Goal: Task Accomplishment & Management: Manage account settings

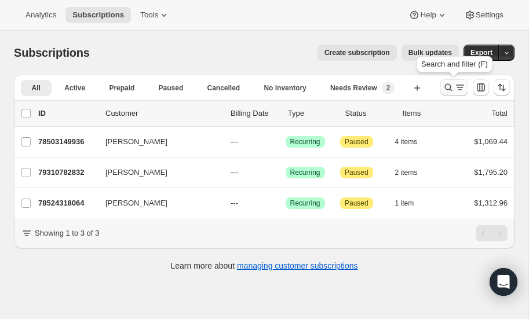
click at [445, 84] on icon "Search and filter results" at bounding box center [449, 88] width 12 height 12
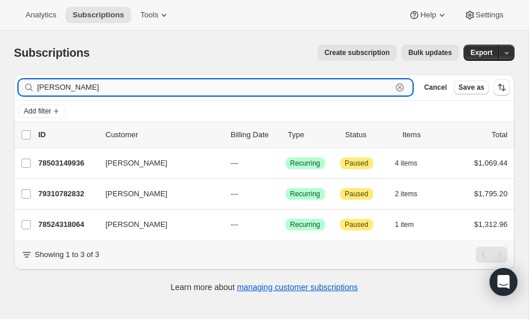
click at [79, 89] on input "[PERSON_NAME]" at bounding box center [214, 87] width 355 height 16
type input "t"
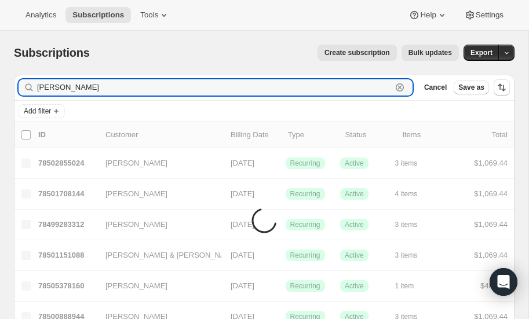
type input "[PERSON_NAME]"
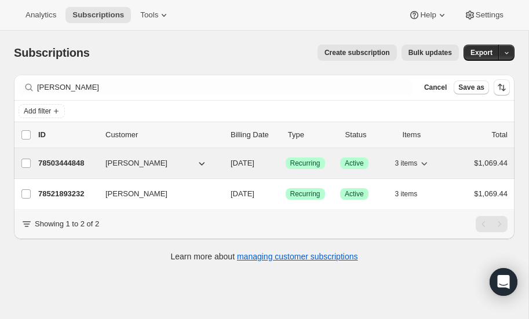
click at [61, 162] on p "78503444848" at bounding box center [67, 164] width 58 height 12
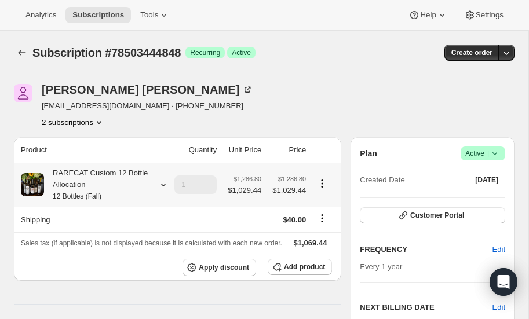
click at [159, 184] on icon at bounding box center [164, 185] width 12 height 12
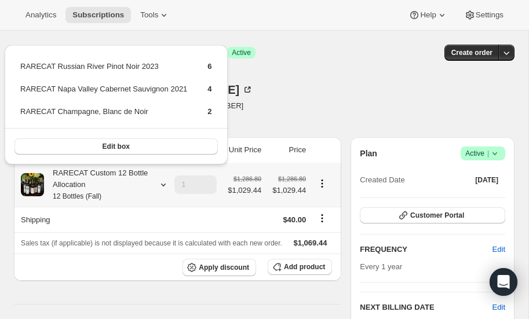
click at [159, 184] on icon at bounding box center [164, 185] width 12 height 12
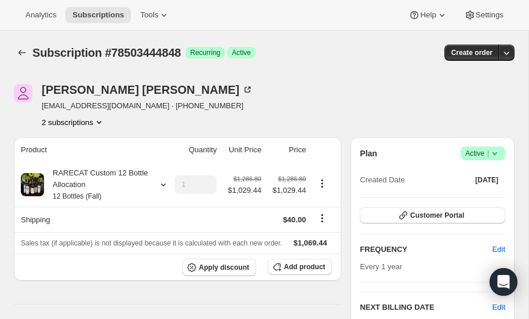
click at [498, 152] on icon at bounding box center [495, 154] width 12 height 12
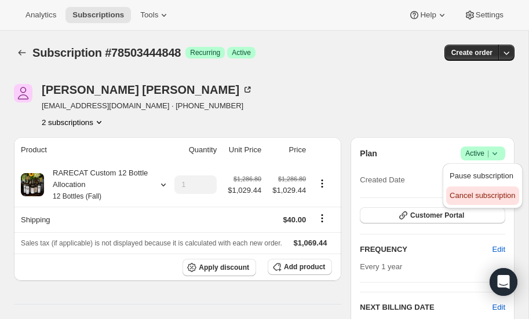
click at [478, 198] on span "Cancel subscription" at bounding box center [482, 195] width 65 height 9
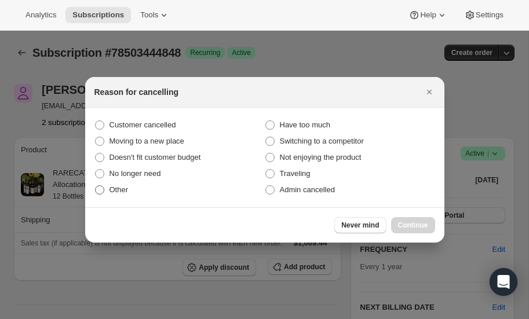
click at [101, 190] on span ":r3ss:" at bounding box center [99, 189] width 9 height 9
click at [96, 186] on input "Other" at bounding box center [95, 185] width 1 height 1
radio input "true"
click at [415, 223] on span "Continue" at bounding box center [413, 225] width 30 height 9
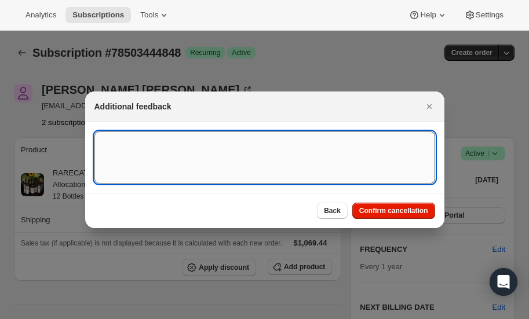
click at [177, 152] on textarea ":r3ss:" at bounding box center [264, 158] width 341 height 52
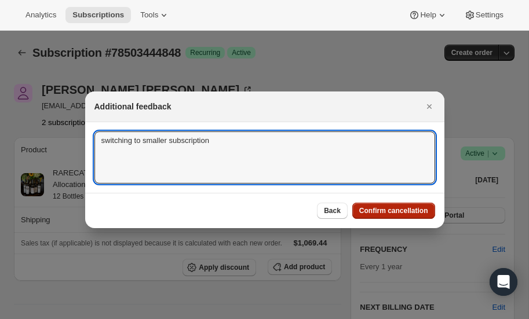
type textarea "switching to smaller subscription"
click at [377, 211] on span "Confirm cancellation" at bounding box center [393, 210] width 69 height 9
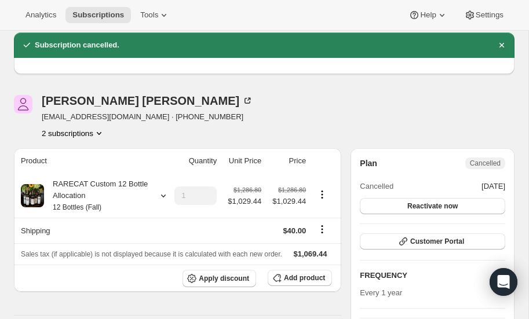
scroll to position [41, 0]
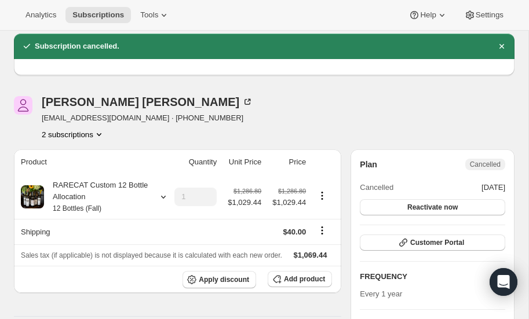
click at [99, 132] on icon "Product actions" at bounding box center [99, 135] width 12 height 12
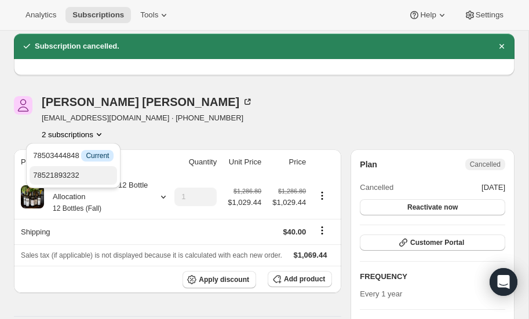
click at [74, 172] on span "78521893232" at bounding box center [56, 175] width 46 height 9
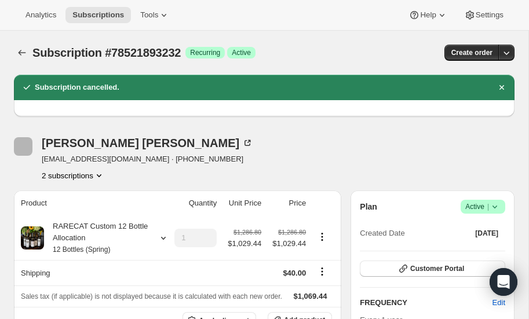
click at [497, 204] on icon at bounding box center [495, 207] width 12 height 12
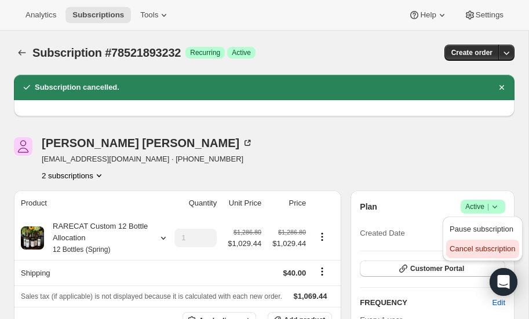
click at [476, 249] on span "Cancel subscription" at bounding box center [482, 249] width 65 height 9
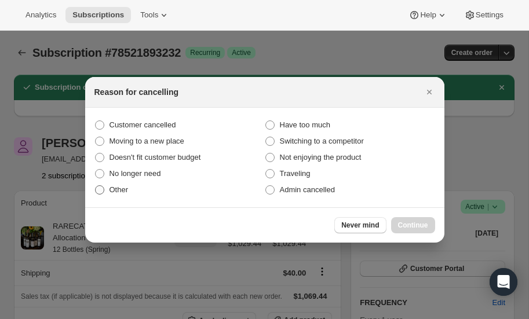
click at [101, 190] on span ":r432:" at bounding box center [99, 189] width 9 height 9
click at [96, 186] on input "Other" at bounding box center [95, 185] width 1 height 1
radio input "true"
click at [414, 225] on span "Continue" at bounding box center [413, 225] width 30 height 9
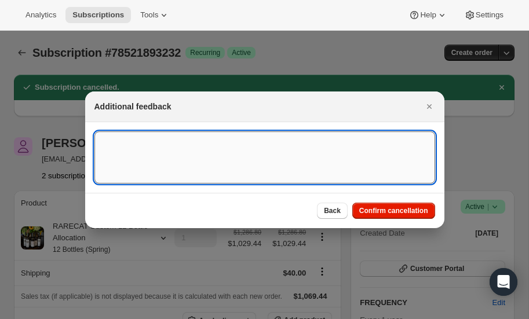
click at [216, 152] on textarea ":r432:" at bounding box center [264, 158] width 341 height 52
type textarea "mving"
type textarea "moving to a small subscription -"
click at [399, 210] on span "Confirm cancellation" at bounding box center [393, 210] width 69 height 9
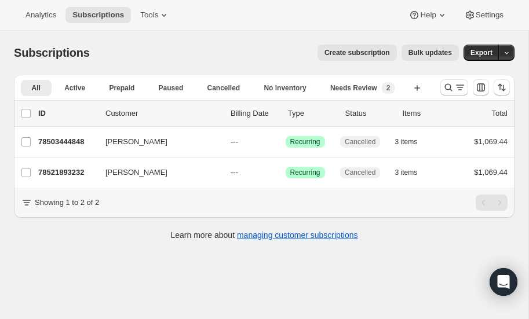
click at [359, 50] on span "Create subscription" at bounding box center [357, 52] width 65 height 9
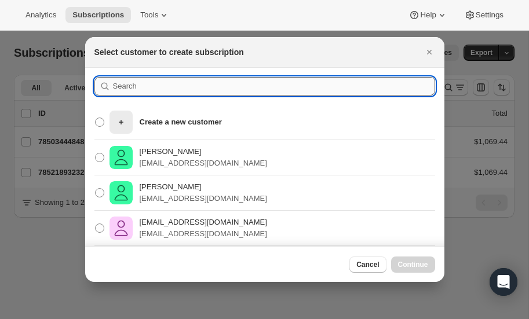
click at [157, 82] on input ":r47n:" at bounding box center [274, 86] width 322 height 19
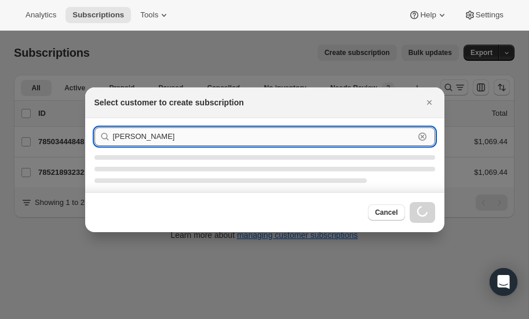
click at [192, 136] on input "[PERSON_NAME]" at bounding box center [263, 137] width 301 height 19
type input "g"
type input "[PERSON_NAME]"
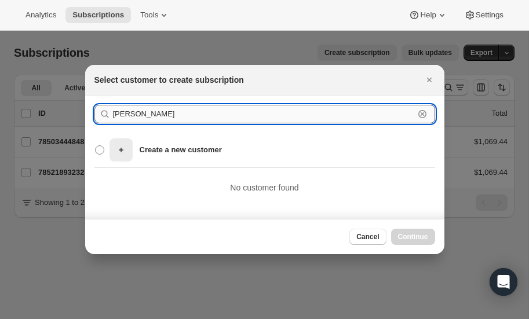
click at [130, 117] on input "[PERSON_NAME]" at bounding box center [263, 114] width 301 height 19
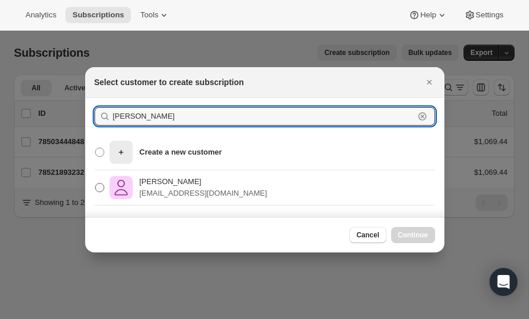
type input "[PERSON_NAME]"
click at [103, 188] on span ":r47n:" at bounding box center [99, 187] width 9 height 9
click at [96, 184] on input "[PERSON_NAME] [EMAIL_ADDRESS][DOMAIN_NAME]" at bounding box center [95, 183] width 1 height 1
radio input "true"
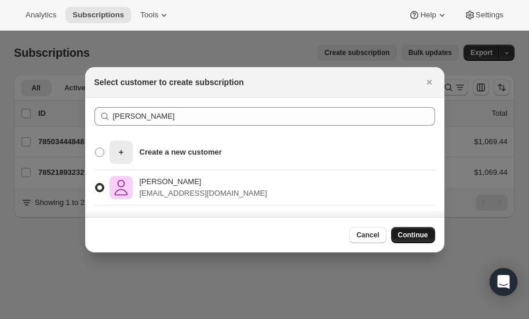
click at [424, 231] on span "Continue" at bounding box center [413, 235] width 30 height 9
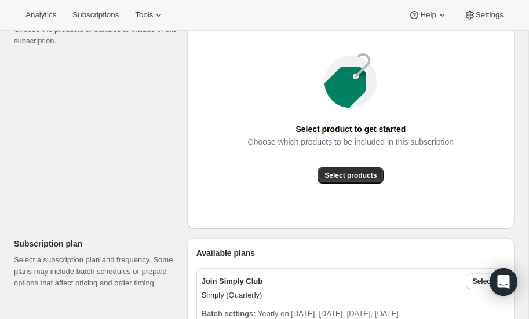
scroll to position [174, 0]
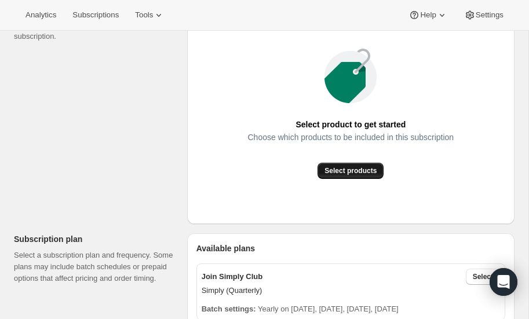
click at [343, 168] on span "Select products" at bounding box center [351, 170] width 52 height 9
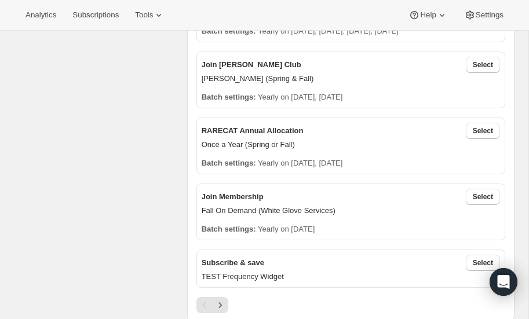
scroll to position [326, 0]
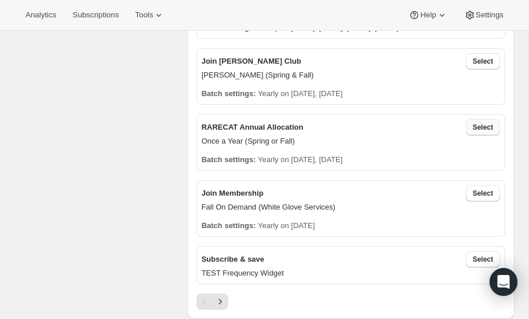
click at [481, 129] on span "Select" at bounding box center [483, 127] width 20 height 9
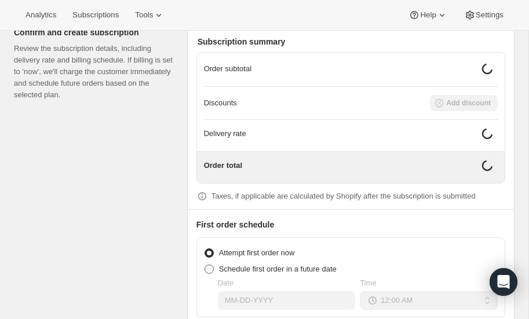
scroll to position [1016, 0]
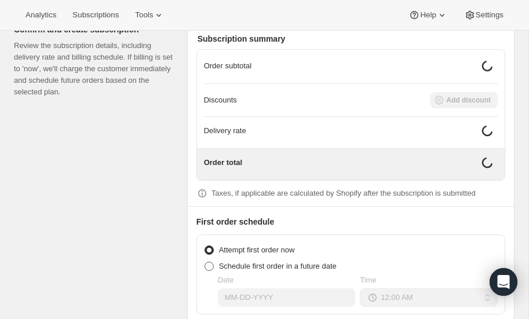
click at [212, 262] on span at bounding box center [209, 266] width 9 height 9
click at [205, 262] on input "Schedule first order in a future date" at bounding box center [205, 262] width 1 height 1
radio input "true"
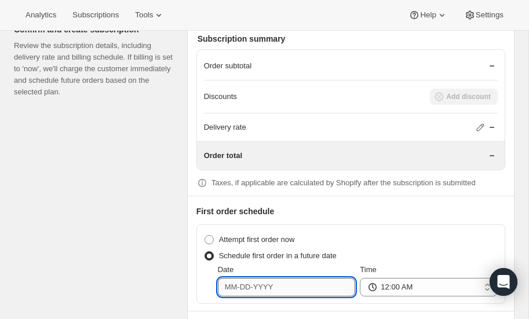
click at [281, 283] on input "Date" at bounding box center [287, 287] width 138 height 19
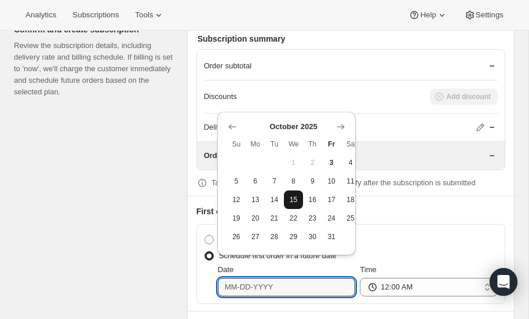
click at [293, 197] on span "15" at bounding box center [294, 199] width 10 height 9
type input "[DATE]"
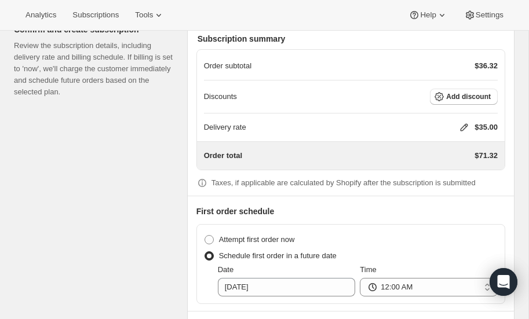
click at [461, 122] on icon at bounding box center [464, 128] width 12 height 12
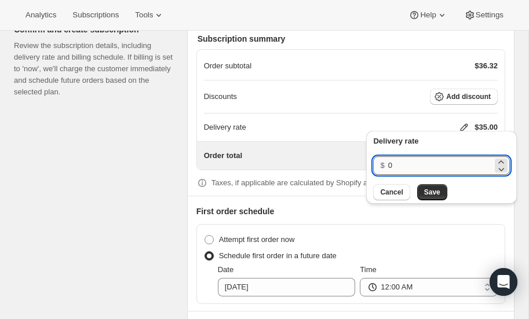
click at [412, 170] on input "0" at bounding box center [440, 165] width 104 height 19
type input "40"
click at [429, 185] on button "Save" at bounding box center [432, 192] width 30 height 16
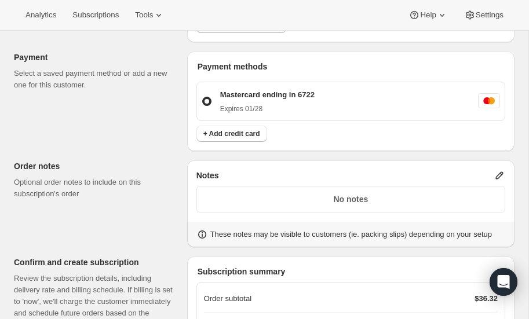
scroll to position [1058, 0]
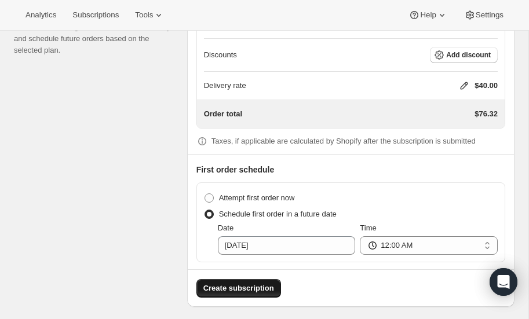
click at [229, 283] on span "Create subscription" at bounding box center [238, 289] width 71 height 12
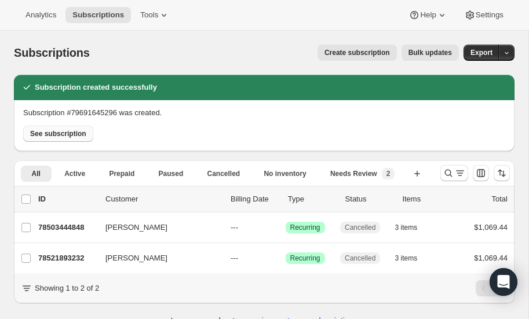
click at [64, 132] on span "See subscription" at bounding box center [58, 133] width 56 height 9
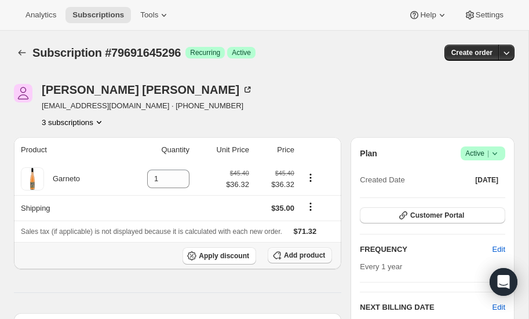
click at [302, 257] on span "Add product" at bounding box center [304, 255] width 41 height 9
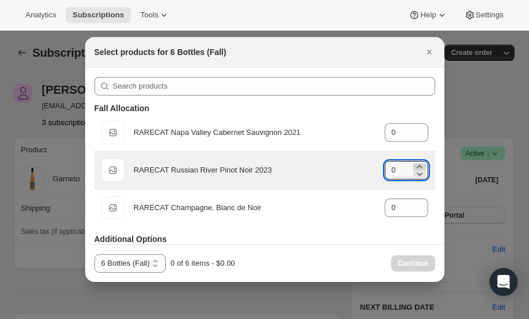
click at [421, 164] on icon ":r4ea:" at bounding box center [420, 167] width 12 height 12
type input "3"
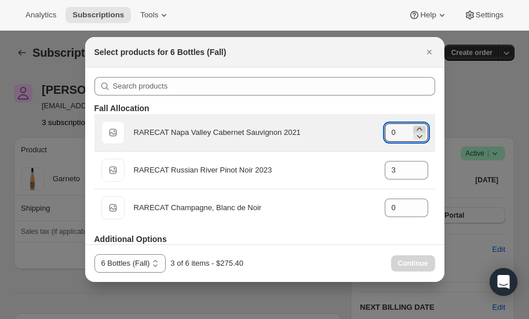
click at [418, 124] on icon ":r4ea:" at bounding box center [420, 129] width 12 height 12
click at [418, 128] on icon ":r4ea:" at bounding box center [419, 129] width 5 height 3
type input "2"
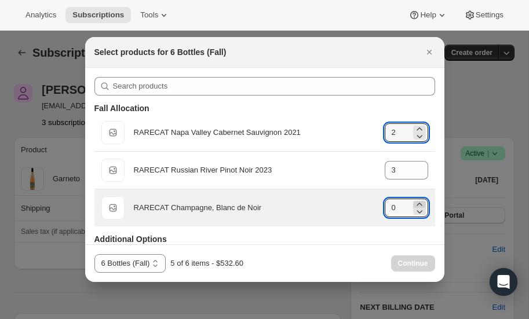
click at [418, 203] on icon ":r4ea:" at bounding box center [419, 204] width 5 height 3
type input "1"
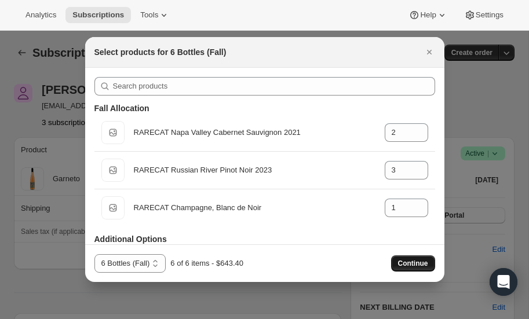
click at [410, 263] on span "Continue" at bounding box center [413, 263] width 30 height 9
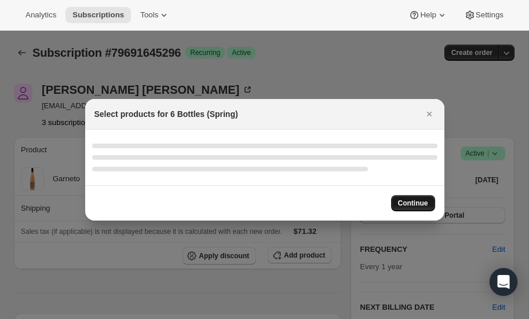
select select "gid://shopify/ProductVariant/52512797000048"
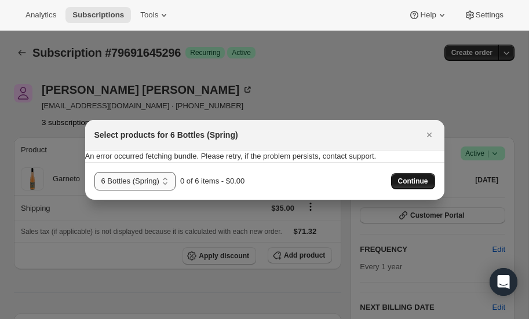
click at [164, 179] on select "6 Bottles (Fall) 6 Bottles (Spring)" at bounding box center [134, 181] width 81 height 19
click at [94, 172] on select "6 Bottles (Fall) 6 Bottles (Spring)" at bounding box center [134, 181] width 81 height 19
click at [285, 178] on div "6 Bottles (Fall) 6 Bottles (Spring) 6 Bottles (Spring) 0 of 6 items - $0.00 Con…" at bounding box center [264, 181] width 341 height 19
click at [430, 134] on icon "Close" at bounding box center [430, 135] width 12 height 12
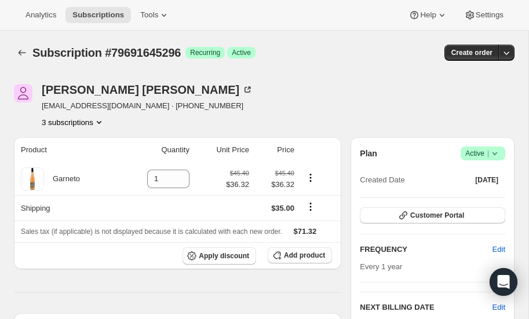
click at [99, 122] on icon "Product actions" at bounding box center [99, 122] width 5 height 3
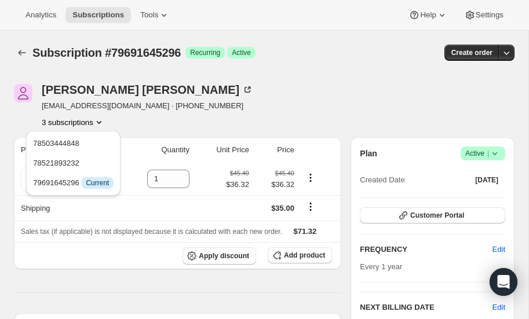
click at [214, 125] on div "[PERSON_NAME] [EMAIL_ADDRESS][DOMAIN_NAME] · [PHONE_NUMBER] 3 subscriptions" at bounding box center [189, 106] width 351 height 44
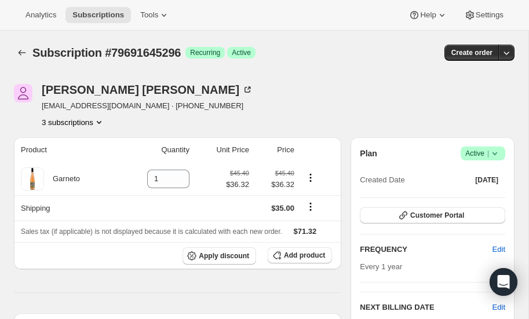
click at [101, 120] on icon "Product actions" at bounding box center [99, 123] width 12 height 12
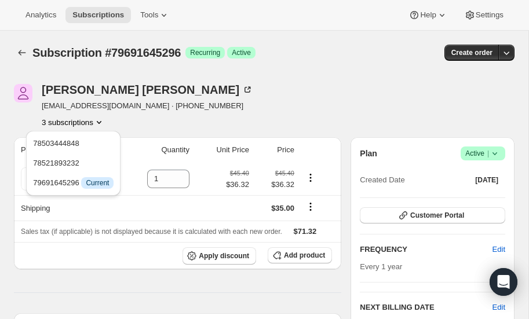
click at [241, 123] on div "[PERSON_NAME] [EMAIL_ADDRESS][DOMAIN_NAME] · [PHONE_NUMBER] 3 subscriptions" at bounding box center [189, 106] width 351 height 44
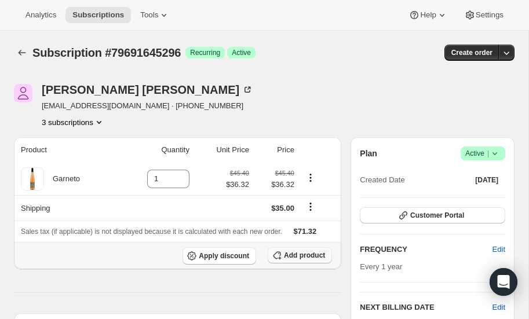
click at [290, 257] on span "Add product" at bounding box center [304, 255] width 41 height 9
click at [299, 256] on span "Add product" at bounding box center [304, 255] width 41 height 9
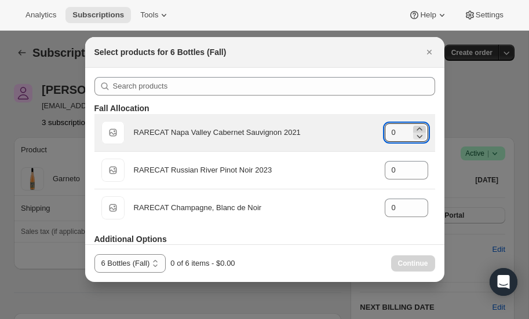
click at [417, 129] on icon ":r4f9:" at bounding box center [420, 129] width 12 height 12
type input "2"
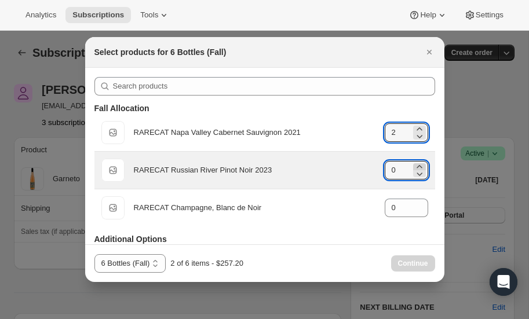
click at [418, 165] on icon ":r4f9:" at bounding box center [420, 167] width 12 height 12
type input "3"
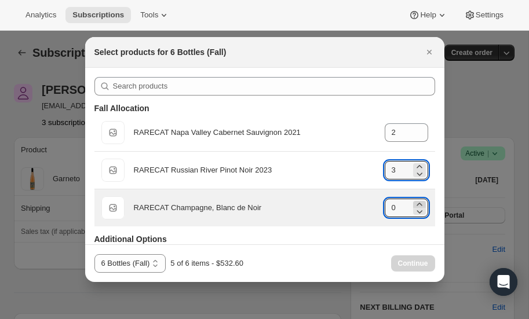
click at [420, 204] on icon ":r4f9:" at bounding box center [419, 204] width 5 height 3
type input "1"
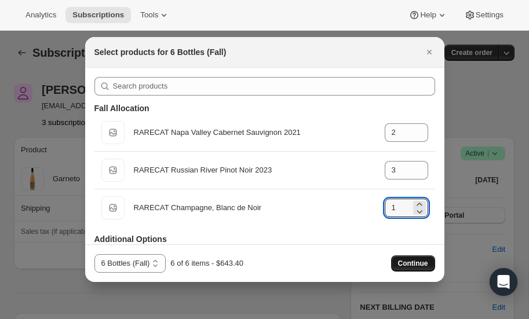
click at [414, 263] on span "Continue" at bounding box center [413, 263] width 30 height 9
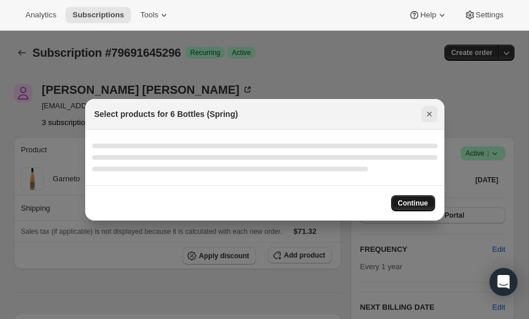
click at [428, 113] on icon "Close" at bounding box center [429, 114] width 5 height 5
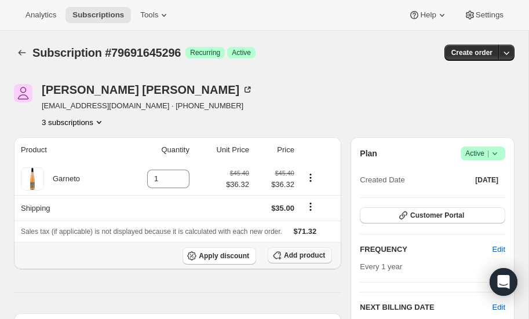
click at [301, 253] on span "Add product" at bounding box center [304, 255] width 41 height 9
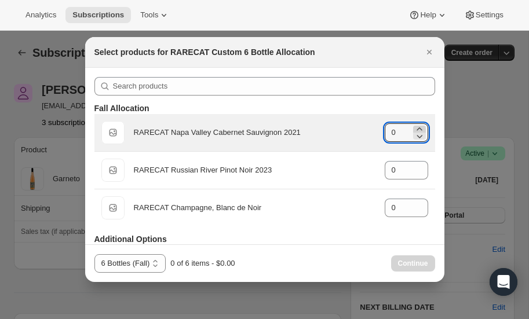
click at [421, 128] on icon ":r4fq:" at bounding box center [420, 129] width 12 height 12
type input "2"
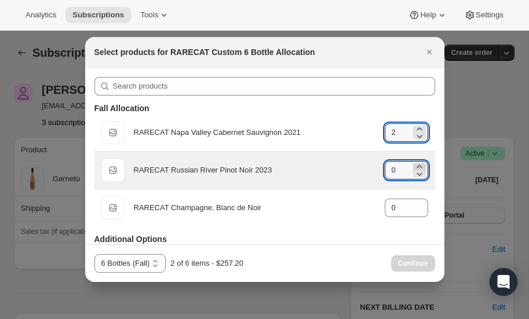
click at [420, 165] on icon ":r4fq:" at bounding box center [419, 166] width 5 height 3
type input "3"
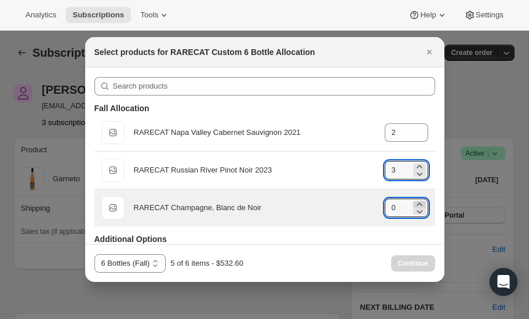
click at [420, 203] on icon ":r4fq:" at bounding box center [419, 204] width 5 height 3
type input "1"
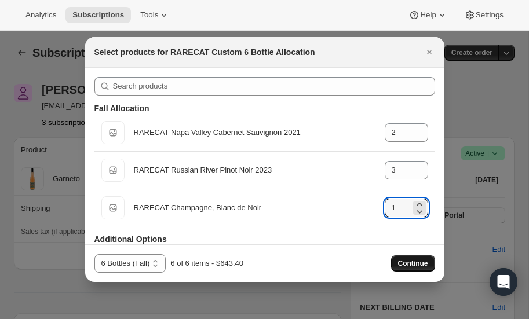
click at [415, 263] on span "Continue" at bounding box center [413, 263] width 30 height 9
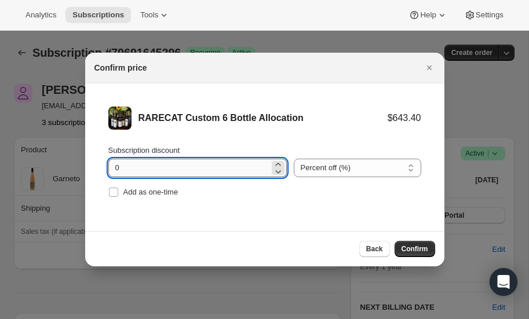
click at [180, 164] on input "0" at bounding box center [188, 168] width 161 height 19
type input "20"
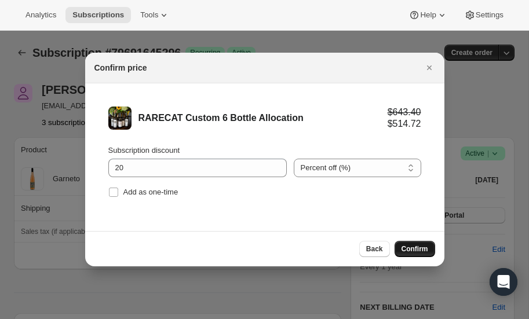
click at [418, 249] on span "Confirm" at bounding box center [415, 249] width 27 height 9
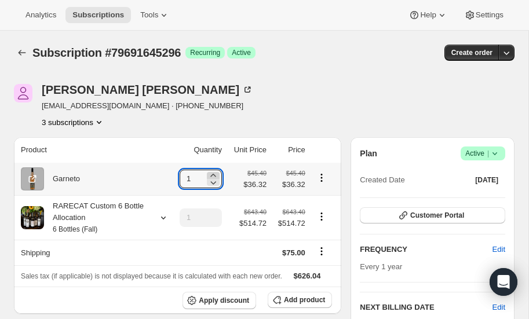
click at [214, 174] on icon at bounding box center [214, 176] width 12 height 12
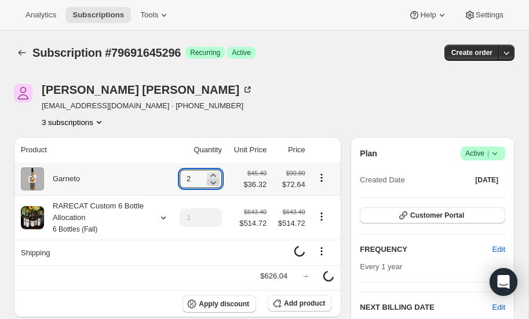
click at [214, 183] on icon at bounding box center [213, 182] width 6 height 3
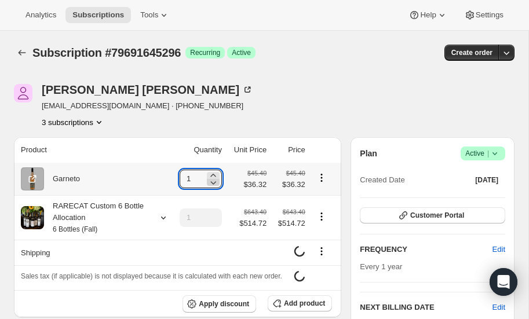
click at [214, 183] on icon at bounding box center [213, 182] width 6 height 3
type input "0"
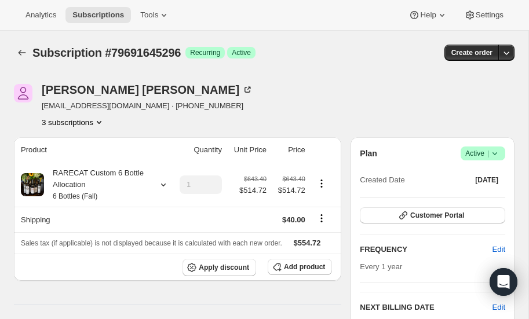
click at [100, 122] on icon "Product actions" at bounding box center [99, 122] width 5 height 3
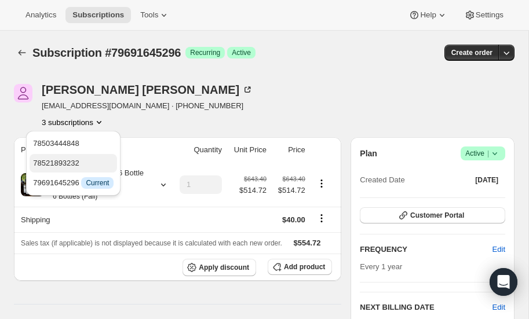
click at [79, 162] on span "78521893232" at bounding box center [56, 163] width 46 height 9
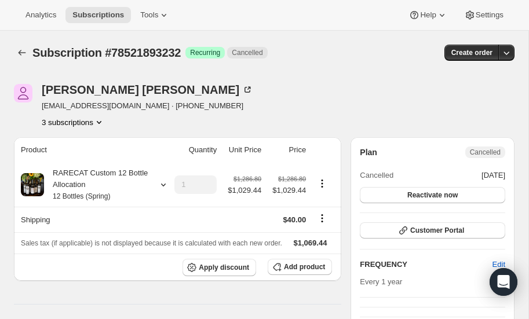
click at [101, 120] on icon "Product actions" at bounding box center [99, 123] width 12 height 12
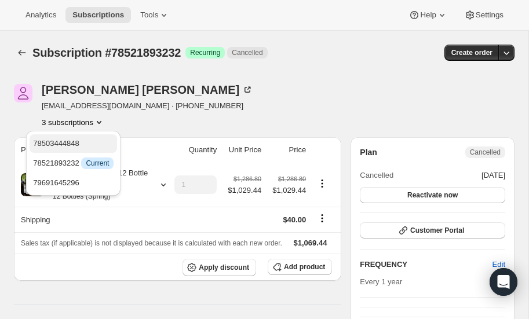
click at [89, 141] on span "78503444848" at bounding box center [73, 144] width 81 height 12
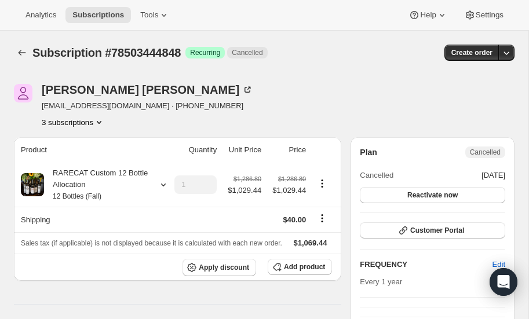
click at [101, 121] on icon "Product actions" at bounding box center [99, 122] width 5 height 3
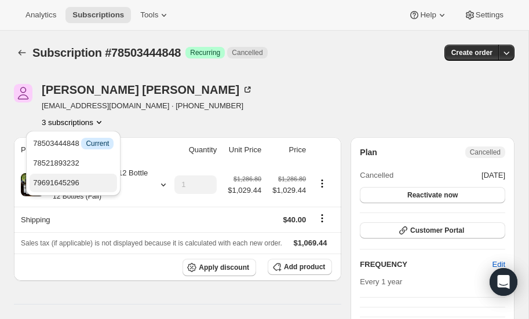
click at [83, 181] on span "79691645296" at bounding box center [73, 183] width 81 height 12
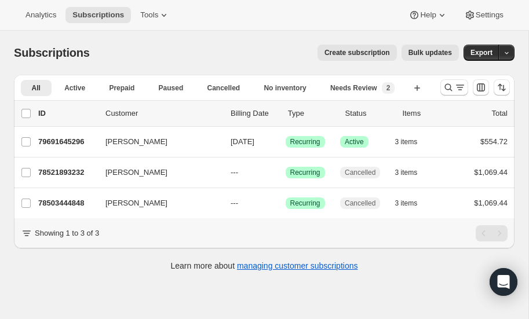
click at [355, 52] on span "Create subscription" at bounding box center [357, 52] width 65 height 9
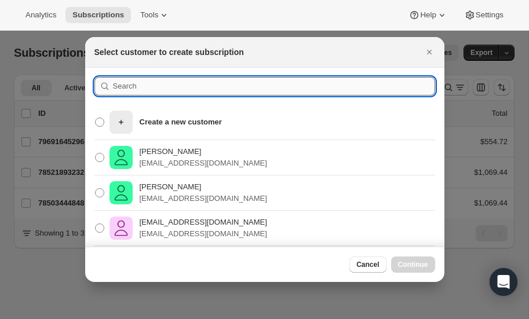
click at [145, 86] on input ":r51q:" at bounding box center [274, 86] width 322 height 19
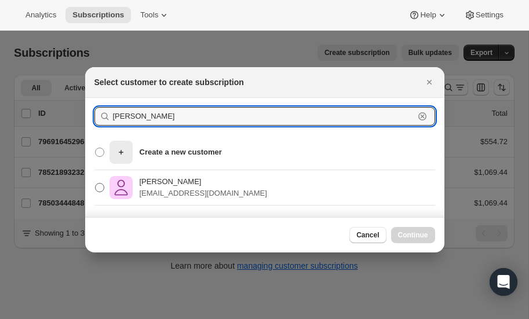
type input "[PERSON_NAME]"
click at [100, 190] on span ":r51q:" at bounding box center [99, 187] width 9 height 9
click at [96, 184] on input "[PERSON_NAME] [EMAIL_ADDRESS][DOMAIN_NAME]" at bounding box center [95, 183] width 1 height 1
radio input "true"
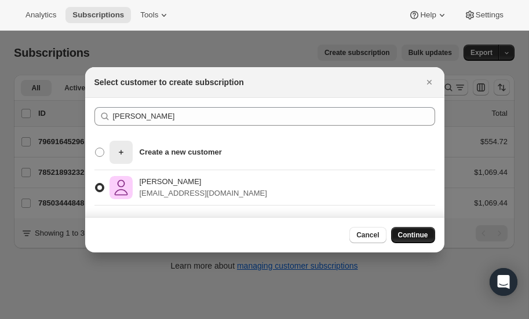
click at [420, 233] on span "Continue" at bounding box center [413, 235] width 30 height 9
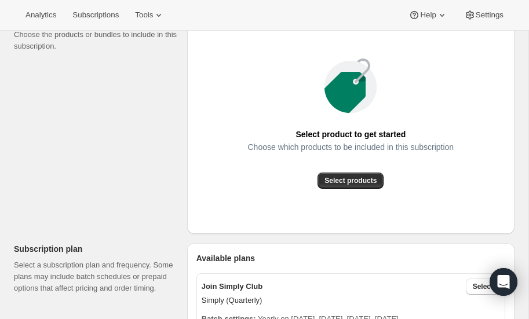
scroll to position [165, 0]
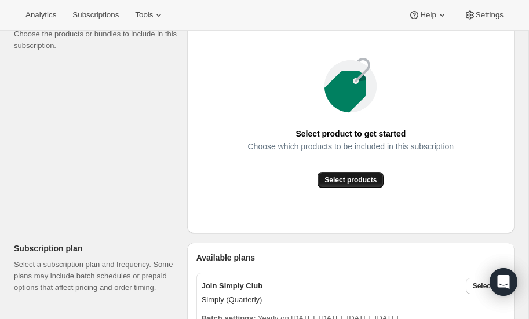
click at [355, 180] on span "Select products" at bounding box center [351, 180] width 52 height 9
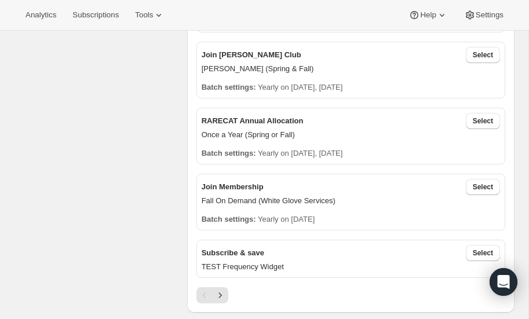
scroll to position [332, 0]
click at [484, 117] on span "Select" at bounding box center [483, 121] width 20 height 9
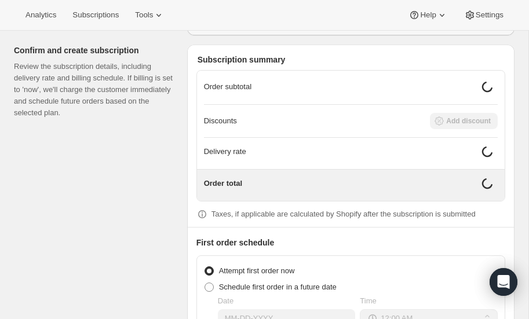
scroll to position [996, 0]
click at [212, 282] on span at bounding box center [209, 286] width 9 height 9
click at [205, 282] on input "Schedule first order in a future date" at bounding box center [205, 282] width 1 height 1
radio input "true"
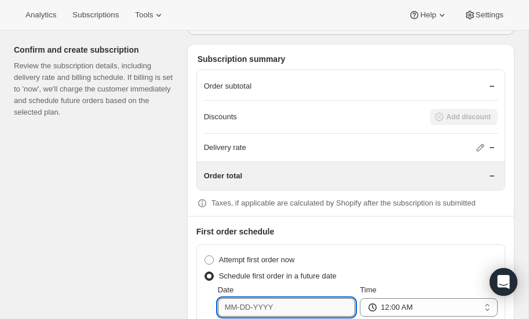
click at [289, 299] on input "Date" at bounding box center [287, 308] width 138 height 19
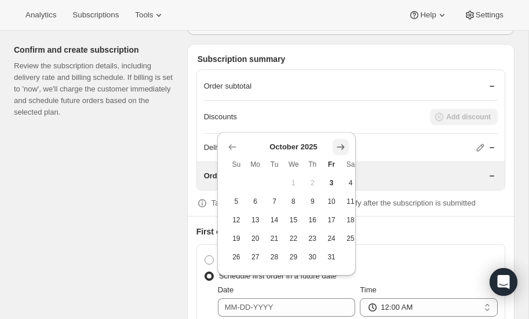
click at [343, 145] on icon "Show next month, November 2025" at bounding box center [341, 147] width 8 height 6
click at [343, 155] on th "Sa" at bounding box center [350, 164] width 19 height 19
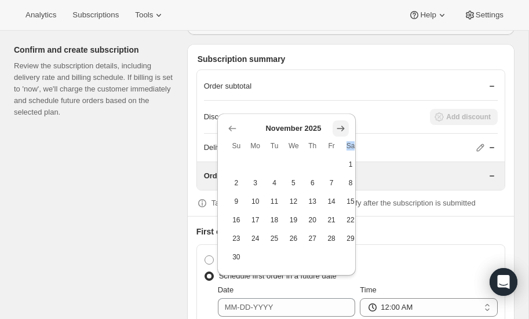
click at [340, 129] on icon "Show next month, December 2025" at bounding box center [341, 129] width 12 height 12
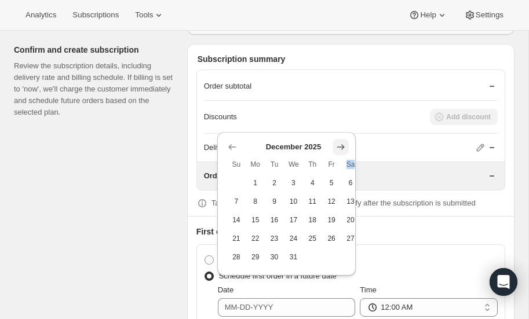
click at [343, 143] on icon "Show next month, January 2026" at bounding box center [341, 147] width 12 height 12
click at [343, 143] on icon "Show next month, February 2026" at bounding box center [341, 147] width 12 height 12
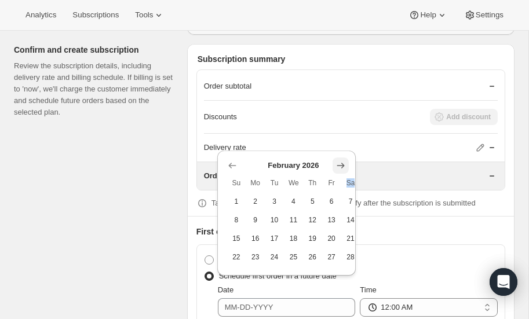
click at [340, 162] on icon "Show next month, March 2026" at bounding box center [341, 166] width 12 height 12
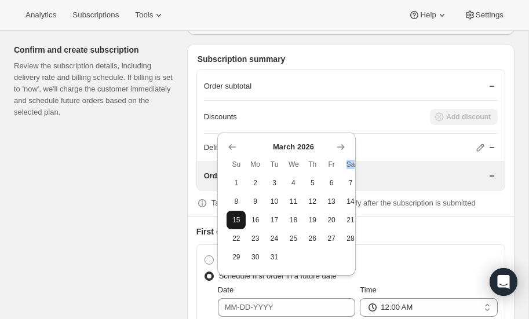
click at [238, 220] on span "15" at bounding box center [236, 220] width 10 height 9
type input "[DATE]"
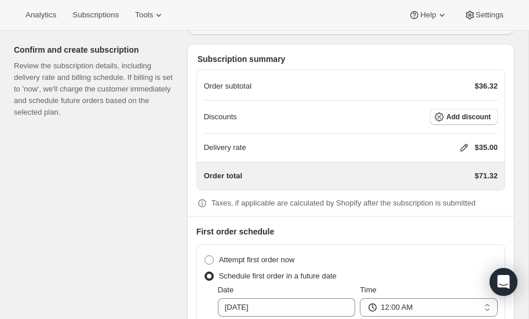
click at [464, 143] on icon at bounding box center [464, 148] width 12 height 12
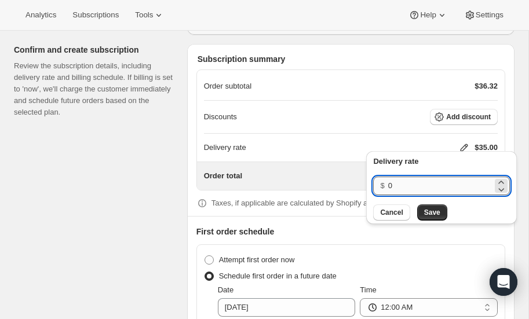
click at [402, 187] on input "0" at bounding box center [440, 186] width 104 height 19
type input "40"
click at [429, 216] on span "Save" at bounding box center [432, 212] width 16 height 9
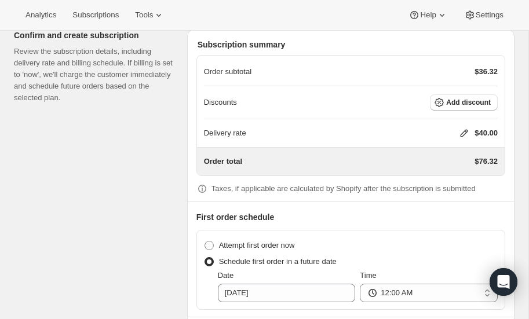
scroll to position [1058, 0]
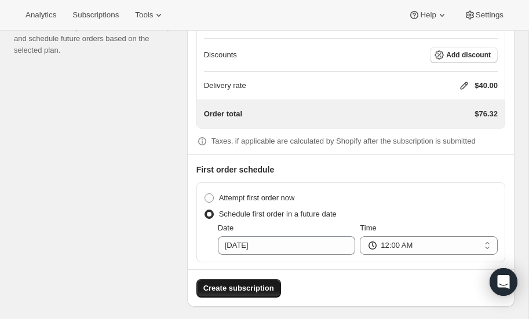
click at [259, 283] on span "Create subscription" at bounding box center [238, 289] width 71 height 12
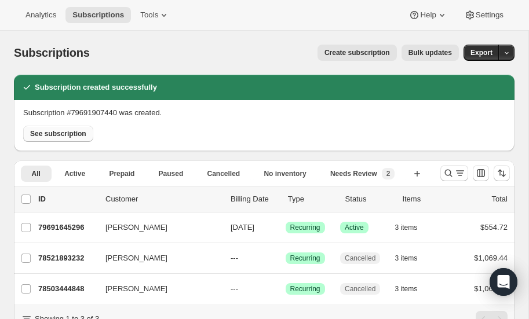
click at [68, 133] on span "See subscription" at bounding box center [58, 133] width 56 height 9
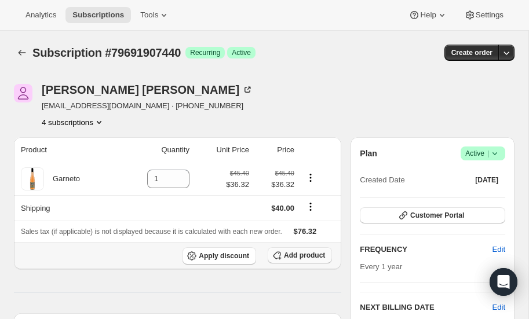
click at [301, 251] on span "Add product" at bounding box center [304, 255] width 41 height 9
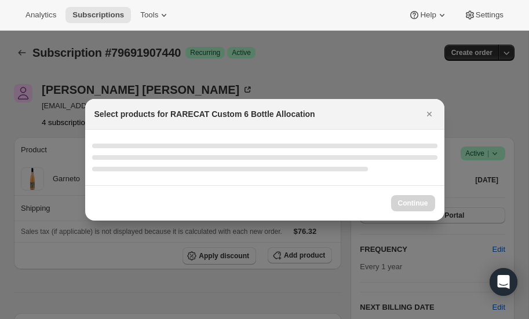
select select "gid://shopify/ProductVariant/52512797000048"
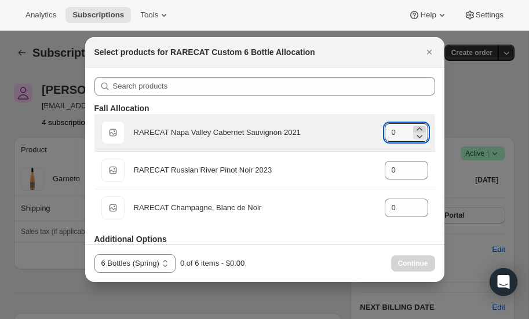
click at [418, 129] on icon ":r58o:" at bounding box center [420, 129] width 12 height 12
type input "1"
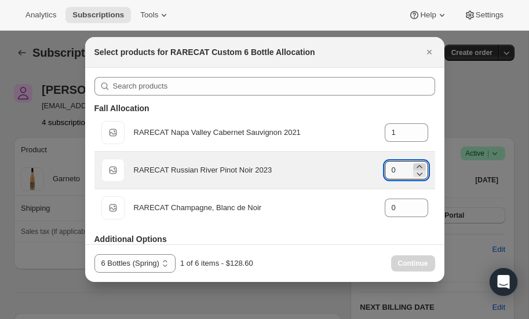
click at [418, 165] on icon ":r58o:" at bounding box center [420, 167] width 12 height 12
type input "4"
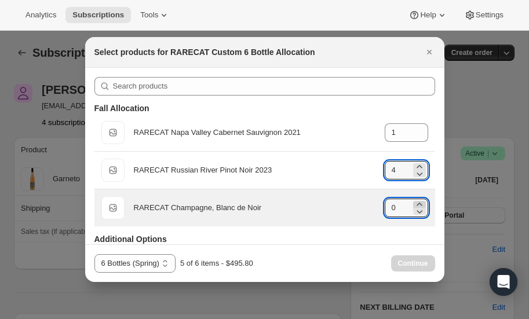
click at [420, 203] on icon ":r58o:" at bounding box center [419, 204] width 5 height 3
type input "1"
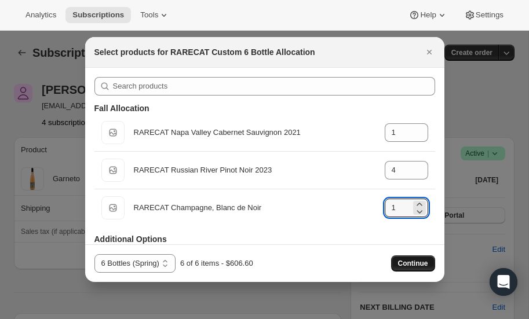
click at [412, 264] on span "Continue" at bounding box center [413, 263] width 30 height 9
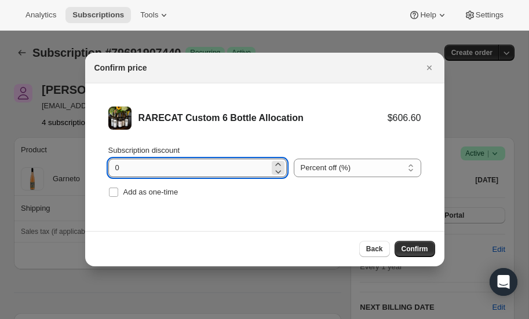
click at [180, 169] on input "0" at bounding box center [188, 168] width 161 height 19
type input "20"
click at [414, 247] on span "Confirm" at bounding box center [415, 249] width 27 height 9
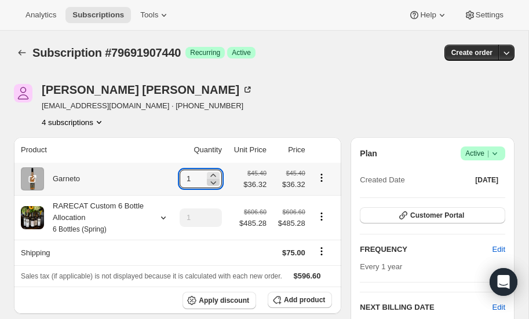
click at [214, 182] on icon at bounding box center [213, 182] width 6 height 3
type input "0"
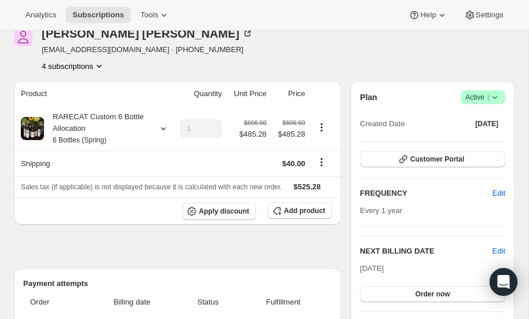
scroll to position [53, 0]
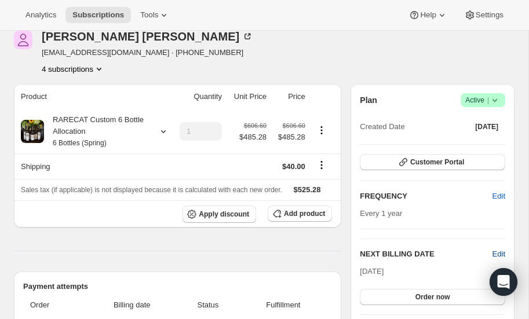
click at [499, 252] on span "Edit" at bounding box center [499, 255] width 13 height 12
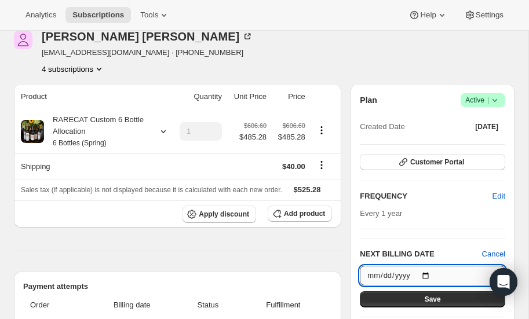
click at [428, 275] on input "[DATE]" at bounding box center [432, 276] width 145 height 20
type input "[DATE]"
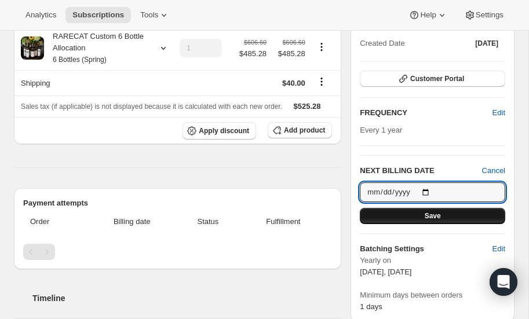
scroll to position [138, 0]
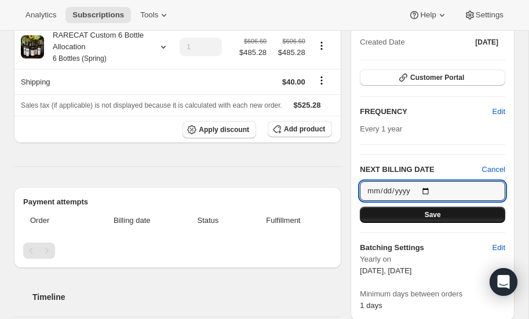
click at [440, 214] on span "Save" at bounding box center [433, 214] width 16 height 9
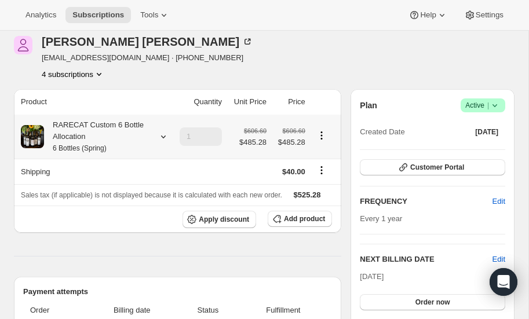
scroll to position [99, 0]
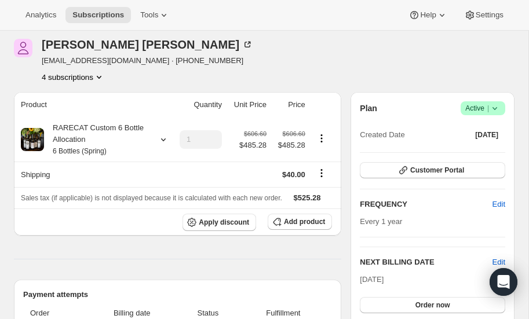
click at [100, 75] on icon "Product actions" at bounding box center [99, 77] width 12 height 12
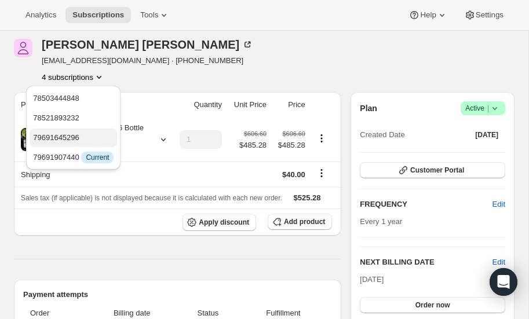
click at [78, 139] on span "79691645296" at bounding box center [56, 137] width 46 height 9
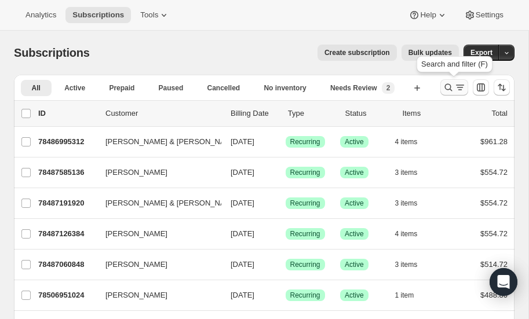
click at [449, 88] on icon "Search and filter results" at bounding box center [449, 88] width 12 height 12
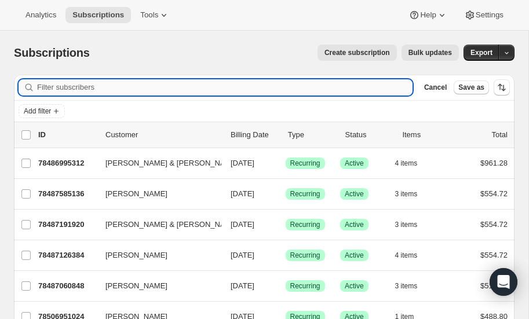
click at [118, 90] on input "Filter subscribers" at bounding box center [225, 87] width 376 height 16
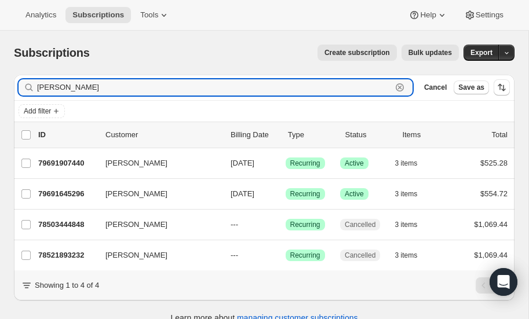
type input "[PERSON_NAME]"
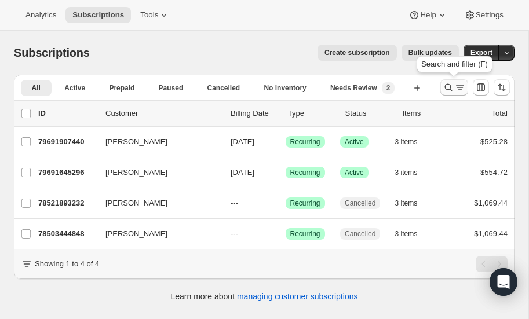
click at [449, 86] on icon "Search and filter results" at bounding box center [449, 88] width 12 height 12
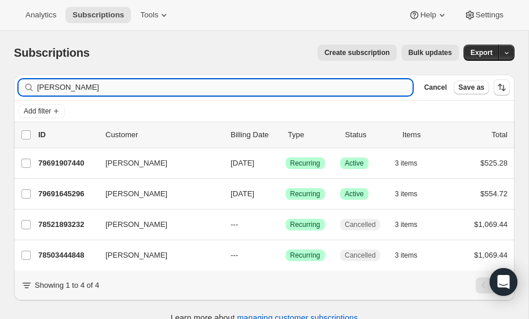
click at [115, 87] on input "[PERSON_NAME]" at bounding box center [225, 87] width 376 height 16
type input "g"
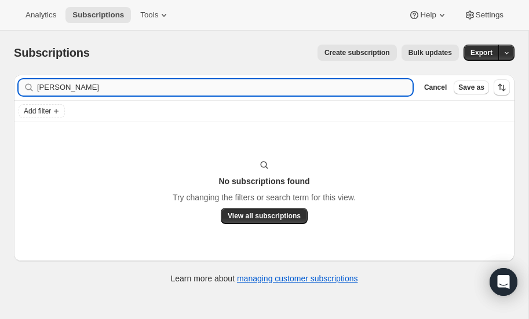
click at [81, 86] on input "weber" at bounding box center [225, 87] width 376 height 16
type input "w"
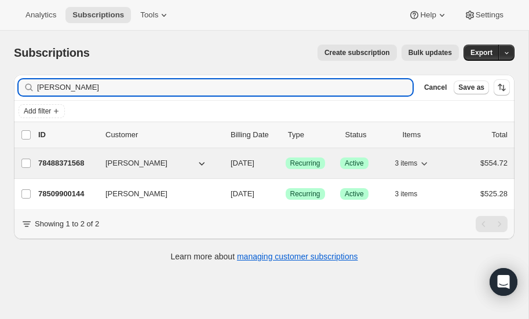
type input "martha"
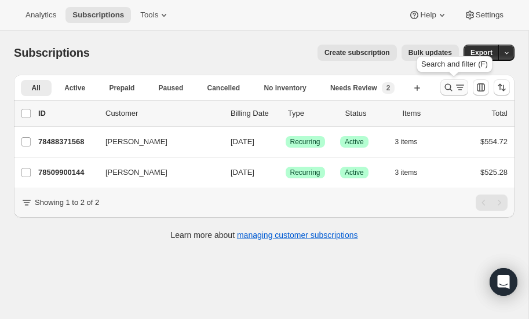
click at [449, 88] on icon "Search and filter results" at bounding box center [449, 88] width 12 height 12
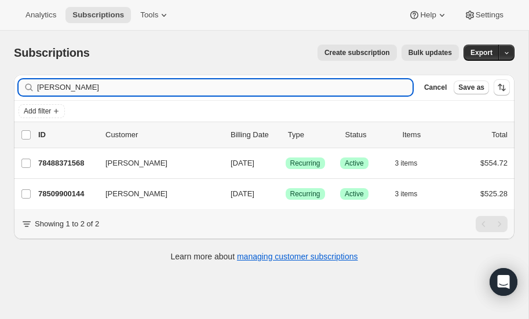
click at [71, 89] on input "martha" at bounding box center [225, 87] width 376 height 16
type input "m"
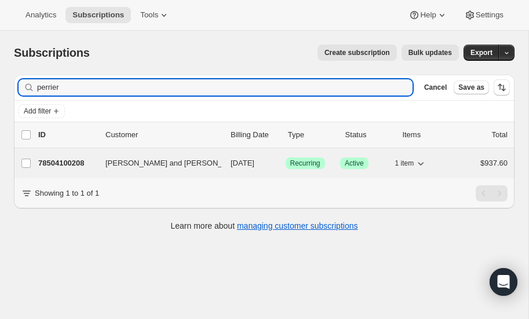
type input "perrier"
click at [63, 159] on p "78504100208" at bounding box center [67, 164] width 58 height 12
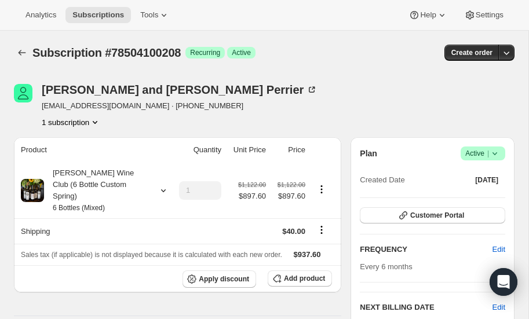
click at [496, 150] on icon at bounding box center [495, 154] width 12 height 12
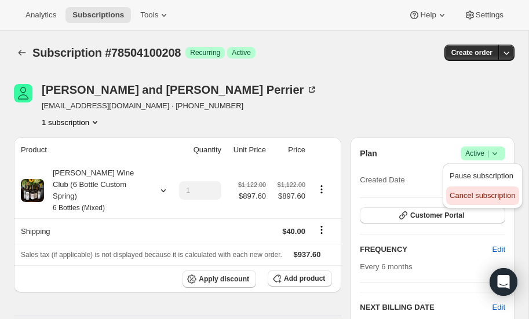
click at [473, 194] on span "Cancel subscription" at bounding box center [482, 195] width 65 height 9
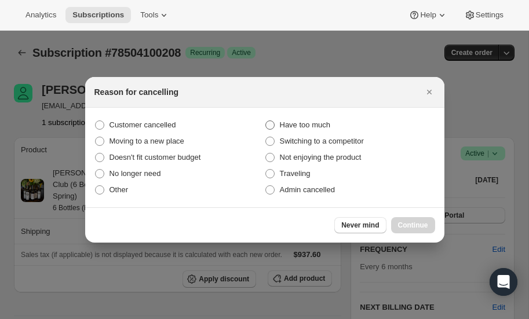
click at [271, 128] on span ":r12h:" at bounding box center [269, 125] width 9 height 9
click at [266, 121] on input "Have too much" at bounding box center [265, 121] width 1 height 1
radio input "true"
click at [416, 221] on span "Continue" at bounding box center [413, 225] width 30 height 9
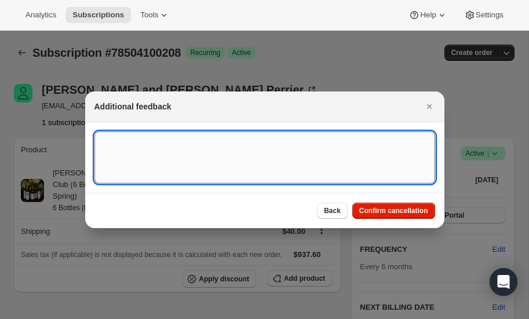
click at [219, 158] on textarea ":r12h:" at bounding box center [264, 158] width 341 height 52
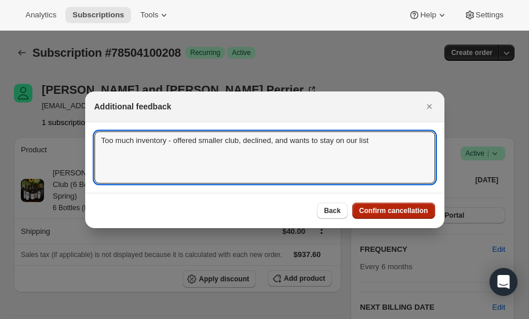
type textarea "Too much inventory - offered smaller club, declined, and wants to stay on our l…"
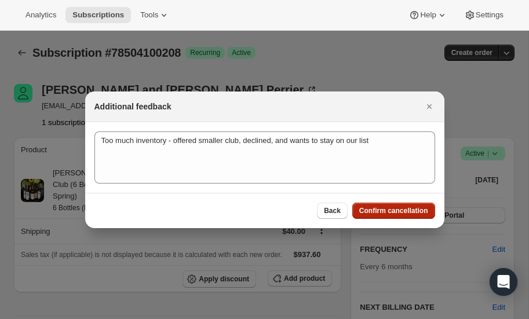
click at [401, 210] on span "Confirm cancellation" at bounding box center [393, 210] width 69 height 9
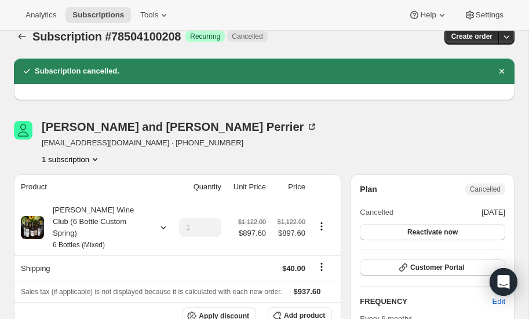
scroll to position [12, 0]
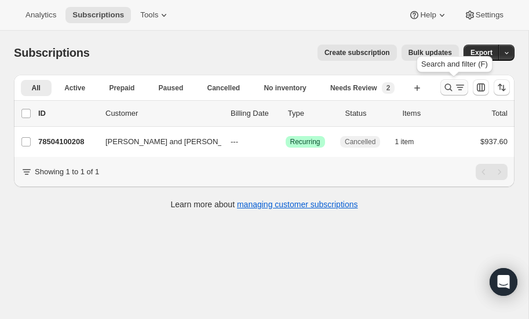
click at [447, 87] on icon "Search and filter results" at bounding box center [449, 88] width 12 height 12
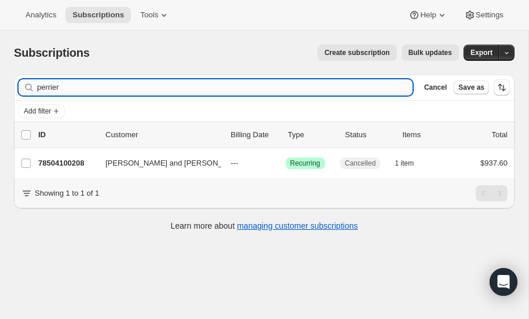
click at [108, 83] on input "perrier" at bounding box center [225, 87] width 376 height 16
type input "p"
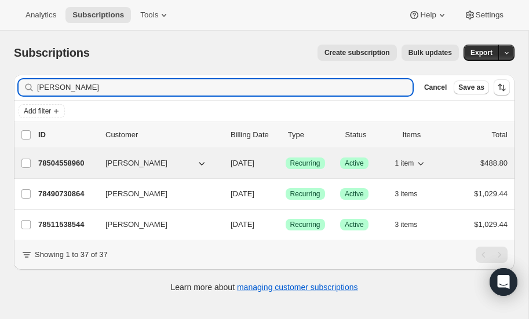
type input "schoen"
click at [67, 160] on p "78504558960" at bounding box center [67, 164] width 58 height 12
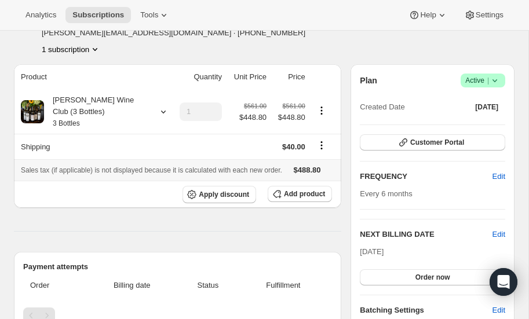
scroll to position [74, 0]
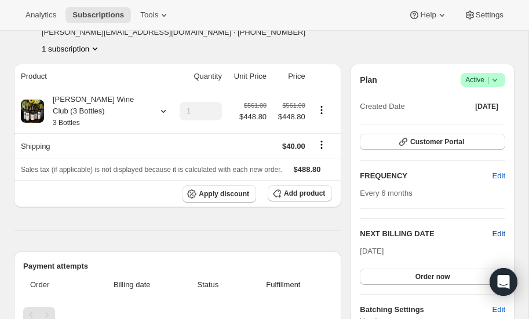
click at [501, 231] on span "Edit" at bounding box center [499, 234] width 13 height 12
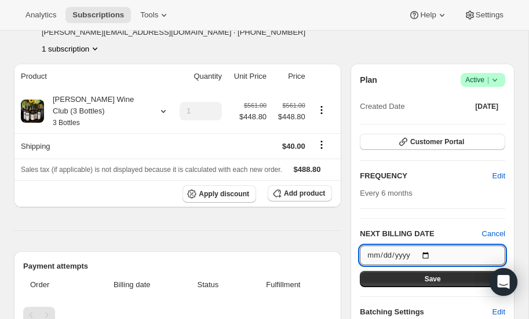
click at [427, 255] on input "2025-10-15" at bounding box center [432, 256] width 145 height 20
type input "[DATE]"
click at [432, 276] on span "Save" at bounding box center [433, 279] width 16 height 9
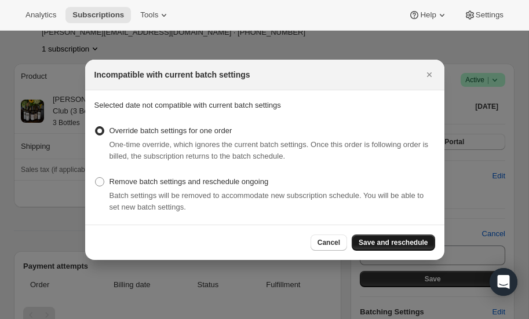
click at [406, 243] on span "Save and reschedule" at bounding box center [393, 242] width 69 height 9
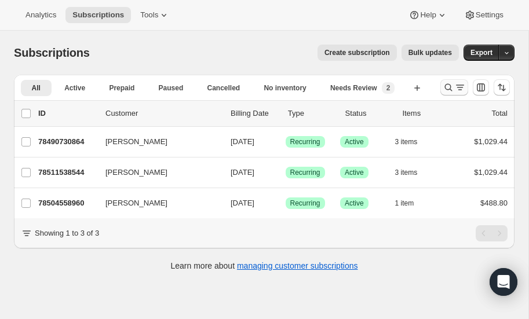
click at [447, 85] on icon "Search and filter results" at bounding box center [449, 88] width 12 height 12
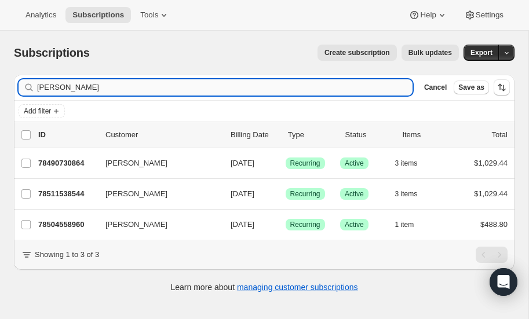
click at [73, 91] on input "schoen" at bounding box center [225, 87] width 376 height 16
type input "s"
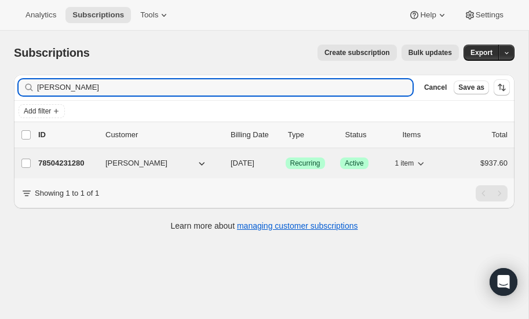
type input "randazzo"
click at [72, 158] on p "78504231280" at bounding box center [67, 164] width 58 height 12
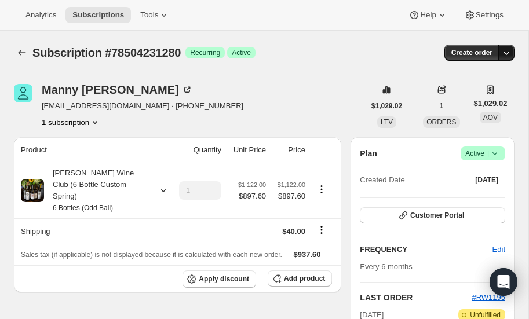
click at [508, 50] on icon "button" at bounding box center [507, 53] width 12 height 12
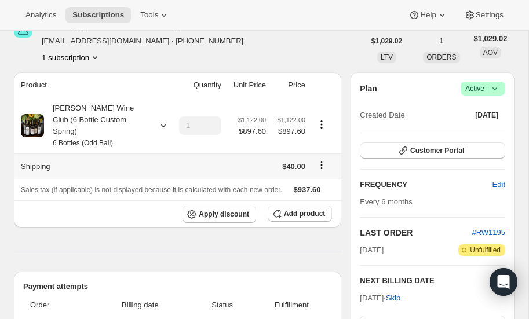
scroll to position [68, 0]
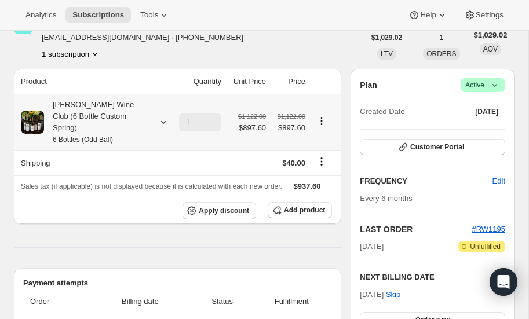
click at [163, 117] on icon at bounding box center [164, 123] width 12 height 12
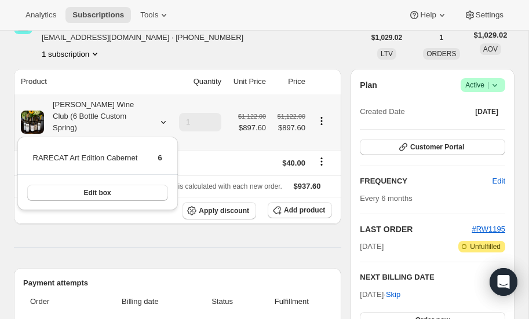
click at [163, 117] on icon at bounding box center [164, 123] width 12 height 12
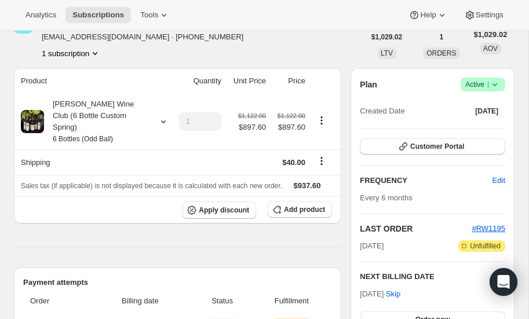
scroll to position [36, 0]
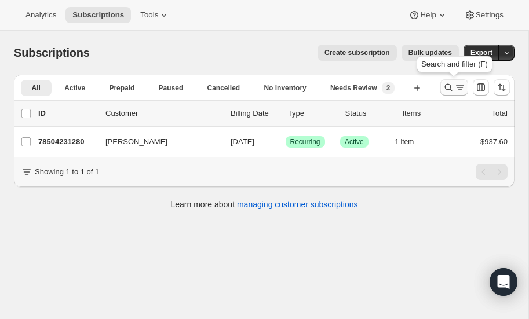
click at [449, 85] on icon "Search and filter results" at bounding box center [449, 88] width 12 height 12
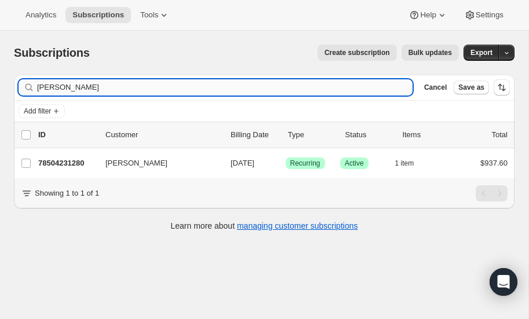
click at [117, 88] on input "randazzo" at bounding box center [225, 87] width 376 height 16
type input "r"
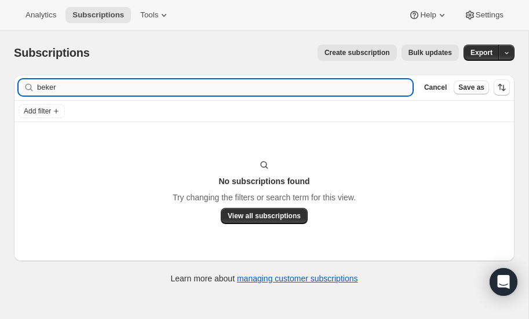
click at [70, 83] on input "beker" at bounding box center [225, 87] width 376 height 16
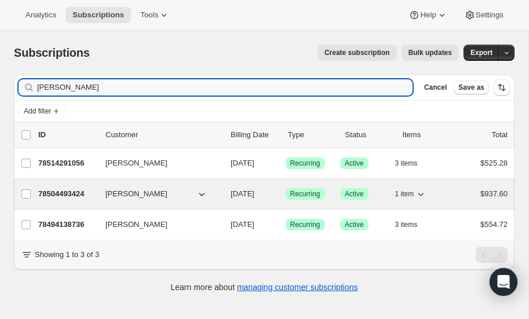
type input "becker"
click at [54, 192] on p "78504493424" at bounding box center [67, 194] width 58 height 12
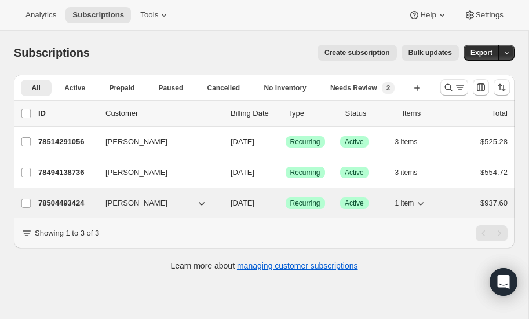
click at [58, 202] on p "78504493424" at bounding box center [67, 204] width 58 height 12
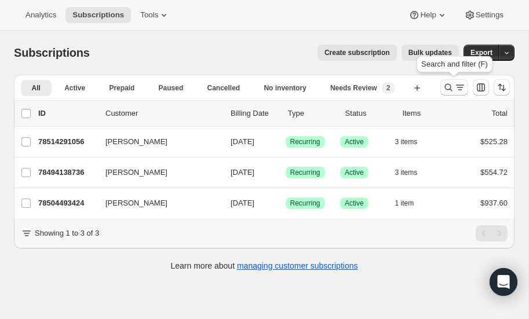
click at [449, 82] on icon "Search and filter results" at bounding box center [449, 88] width 12 height 12
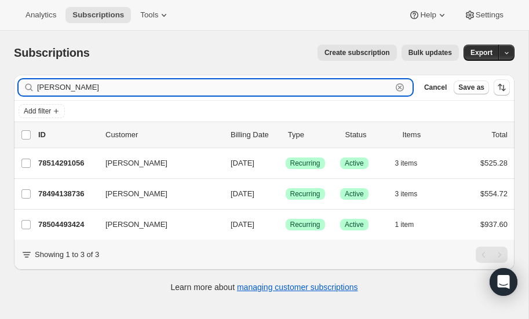
click at [105, 90] on input "becker" at bounding box center [214, 87] width 355 height 16
type input "b"
type input "pokorn"
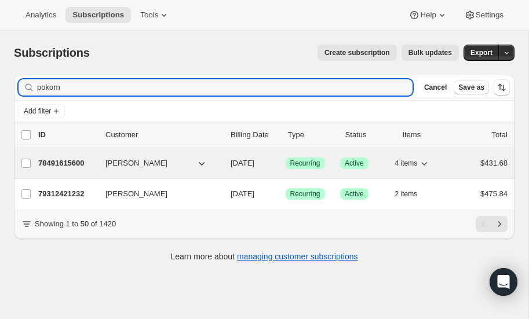
click at [60, 158] on p "78491615600" at bounding box center [67, 164] width 58 height 12
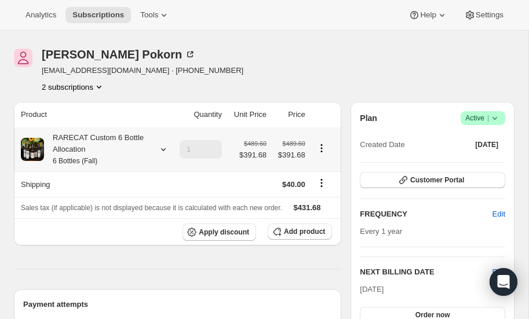
scroll to position [41, 0]
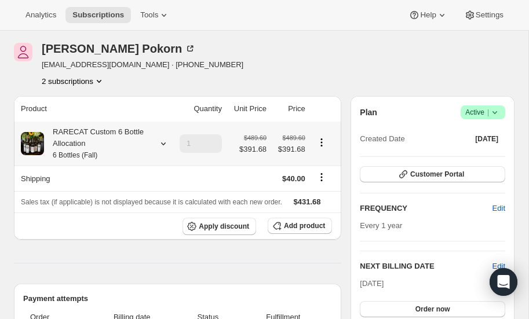
click at [163, 140] on icon at bounding box center [164, 144] width 12 height 12
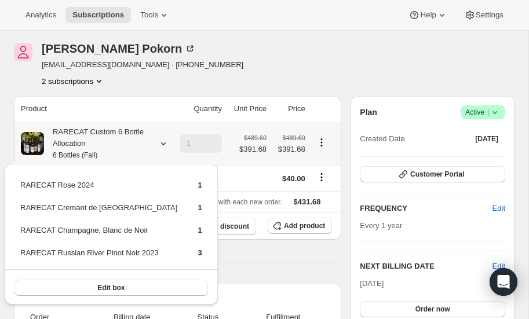
click at [163, 140] on icon at bounding box center [164, 144] width 12 height 12
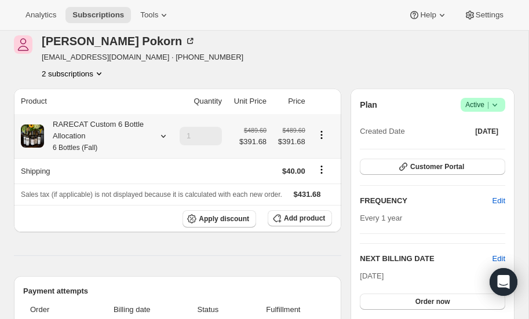
scroll to position [0, 0]
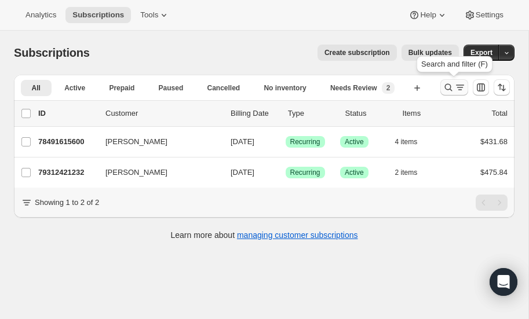
click at [447, 84] on icon "Search and filter results" at bounding box center [449, 88] width 12 height 12
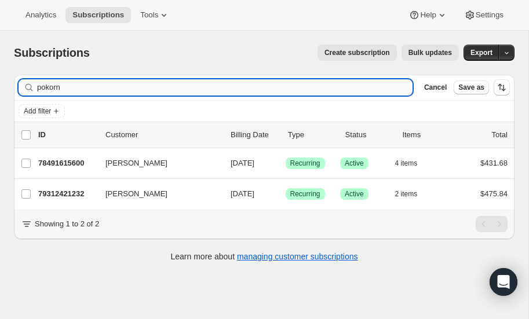
click at [85, 90] on input "pokorn" at bounding box center [225, 87] width 376 height 16
type input "p"
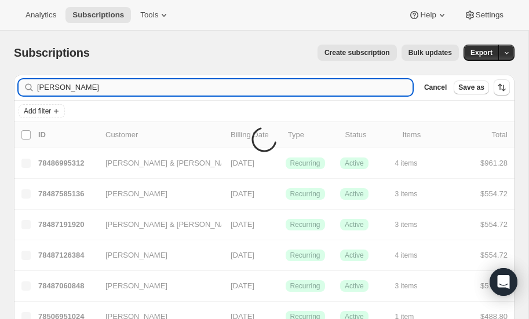
type input "roepke"
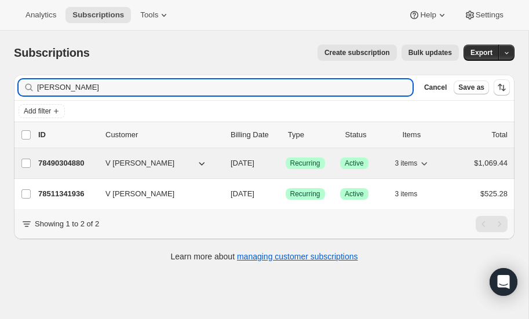
click at [73, 159] on p "78490304880" at bounding box center [67, 164] width 58 height 12
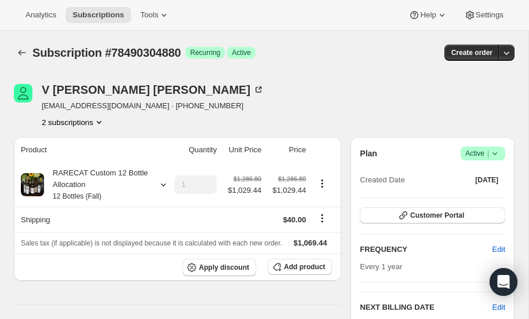
click at [497, 150] on icon at bounding box center [495, 154] width 12 height 12
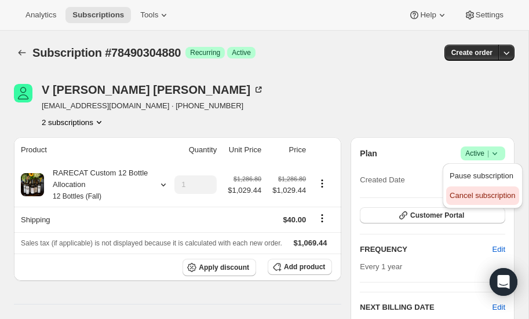
click at [471, 196] on span "Cancel subscription" at bounding box center [482, 195] width 65 height 9
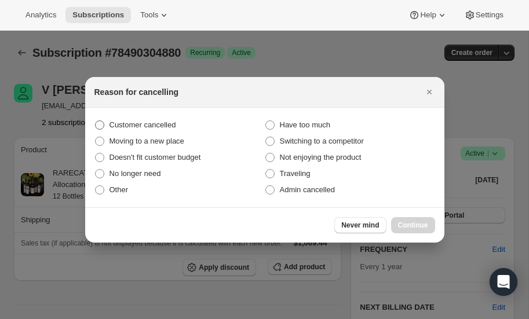
click at [101, 126] on span ":r1bi:" at bounding box center [99, 125] width 9 height 9
click at [96, 121] on input "Customer cancelled" at bounding box center [95, 121] width 1 height 1
radio input "true"
click at [416, 224] on span "Continue" at bounding box center [413, 225] width 30 height 9
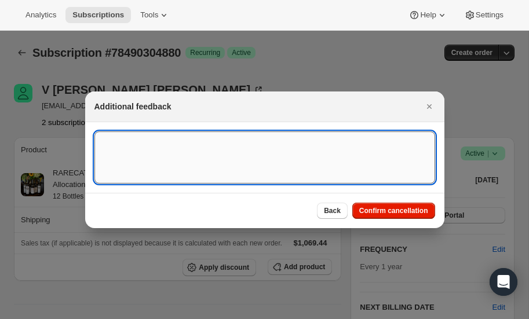
click at [200, 154] on textarea ":r1bi:" at bounding box center [264, 158] width 341 height 52
type textarea "D"
click at [227, 139] on textarea "Said he previously canceled" at bounding box center [264, 158] width 341 height 52
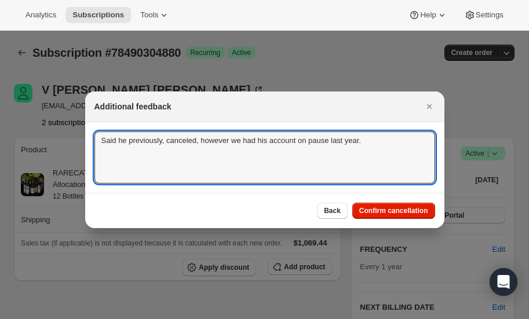
click at [341, 94] on div "Additional feedback" at bounding box center [264, 107] width 359 height 31
click at [367, 143] on textarea "Said he previously, canceled, however we had his account on pause last year." at bounding box center [264, 158] width 341 height 52
drag, startPoint x: 101, startPoint y: 141, endPoint x: 151, endPoint y: 162, distance: 54.0
click at [151, 162] on textarea "Said he previously, canceled, however we had his account on pause last year. He…" at bounding box center [264, 158] width 341 height 52
click at [271, 159] on textarea "Said he previously, canceled, however we had his account on pause last year. He…" at bounding box center [264, 158] width 341 height 52
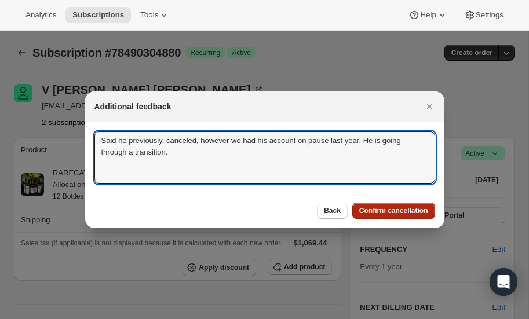
type textarea "Said he previously, canceled, however we had his account on pause last year. He…"
click at [381, 213] on span "Confirm cancellation" at bounding box center [393, 210] width 69 height 9
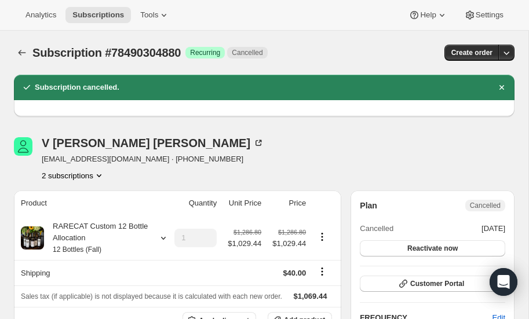
click at [99, 173] on icon "Product actions" at bounding box center [99, 176] width 12 height 12
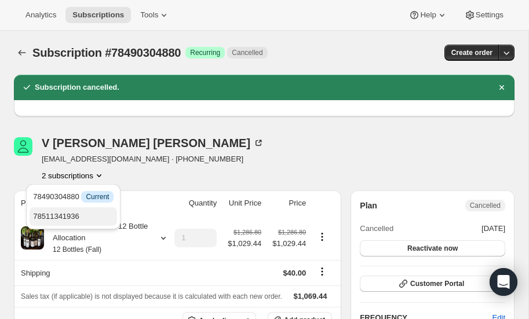
click at [66, 214] on span "78511341936" at bounding box center [56, 216] width 46 height 9
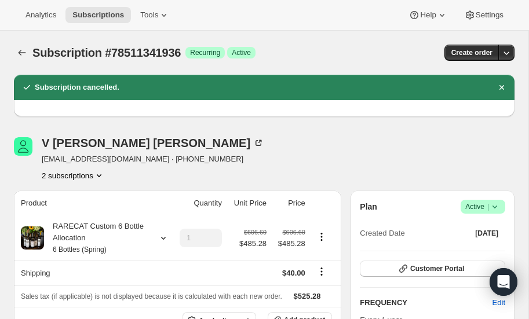
click at [495, 209] on icon at bounding box center [495, 207] width 12 height 12
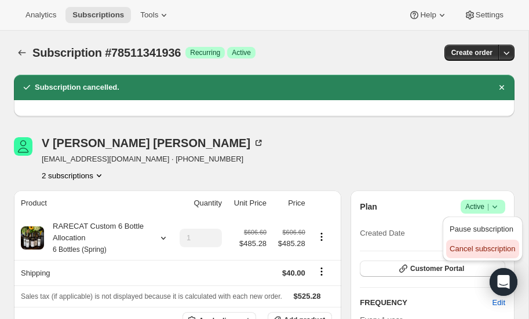
click at [477, 249] on span "Cancel subscription" at bounding box center [482, 249] width 65 height 9
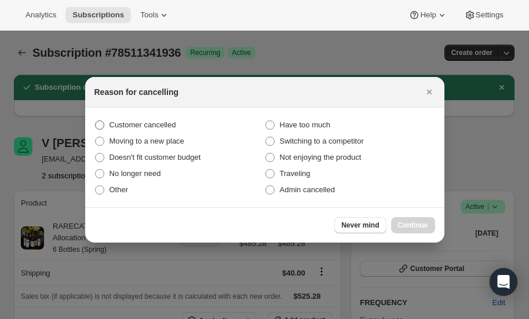
click at [100, 126] on span ":r1hk:" at bounding box center [99, 125] width 9 height 9
click at [96, 121] on input "Customer cancelled" at bounding box center [95, 121] width 1 height 1
radio input "true"
click at [414, 224] on span "Continue" at bounding box center [413, 225] width 30 height 9
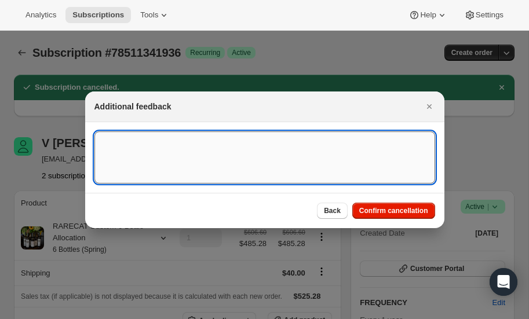
click at [202, 147] on textarea ":r1hk:" at bounding box center [264, 158] width 341 height 52
paste textarea "Said he previously, canceled, however we had his account on pause last year. He…"
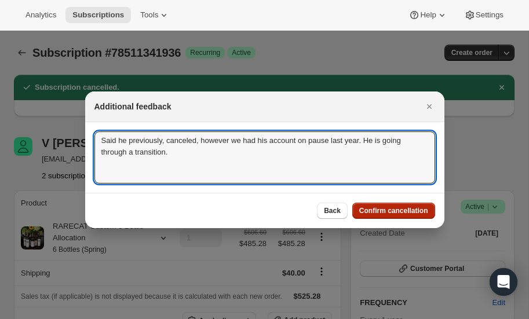
type textarea "Said he previously, canceled, however we had his account on pause last year. He…"
click at [402, 213] on span "Confirm cancellation" at bounding box center [393, 210] width 69 height 9
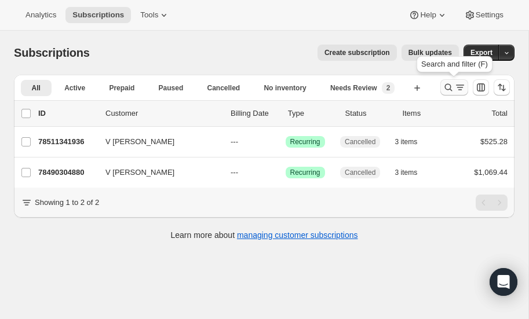
click at [447, 88] on icon "Search and filter results" at bounding box center [449, 88] width 12 height 12
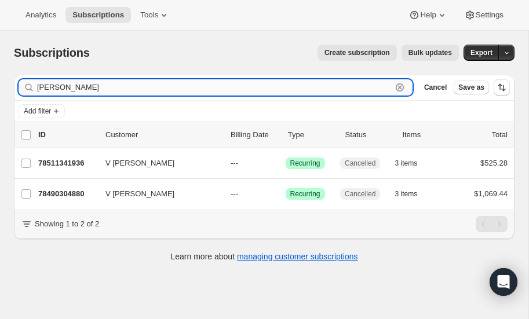
click at [128, 89] on input "roepke" at bounding box center [214, 87] width 355 height 16
type input "r"
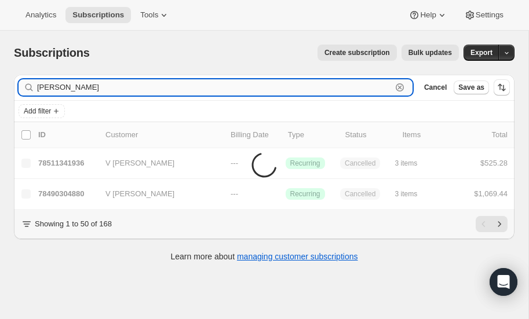
type input "jones"
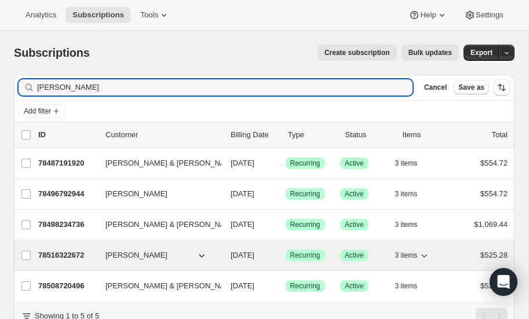
click at [57, 250] on p "78516322672" at bounding box center [67, 256] width 58 height 12
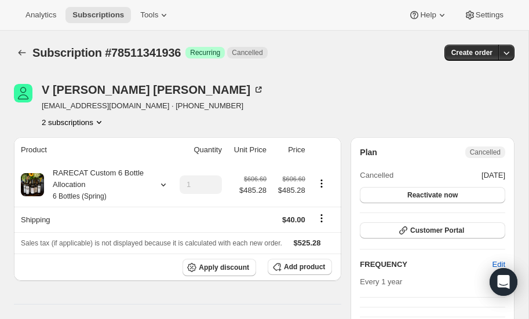
click at [103, 122] on icon "Product actions" at bounding box center [99, 123] width 12 height 12
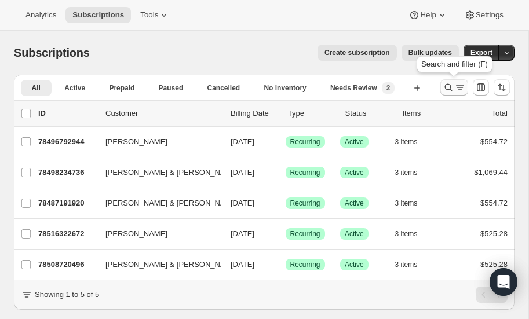
click at [449, 85] on icon "Search and filter results" at bounding box center [449, 88] width 12 height 12
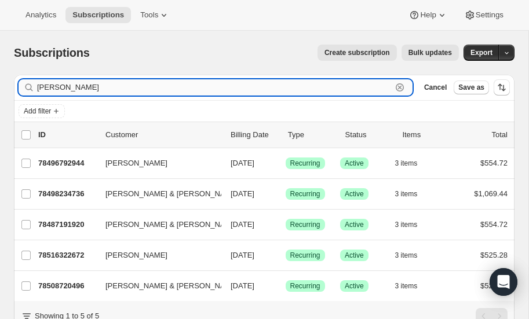
click at [112, 90] on input "jones" at bounding box center [214, 87] width 355 height 16
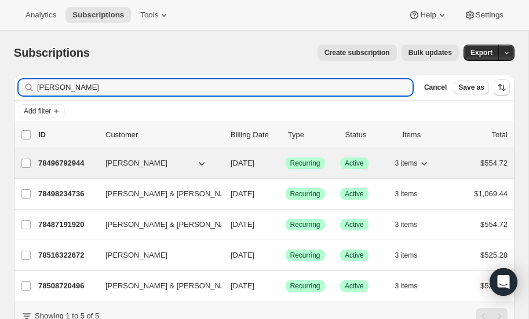
click at [70, 159] on p "78496792944" at bounding box center [67, 164] width 58 height 12
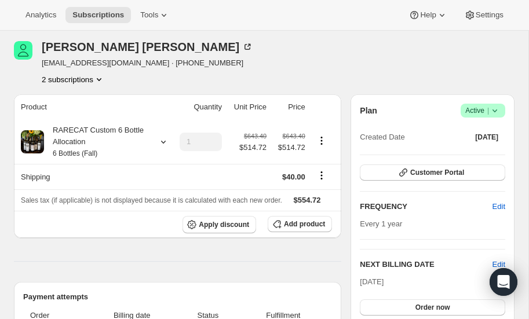
scroll to position [41, 0]
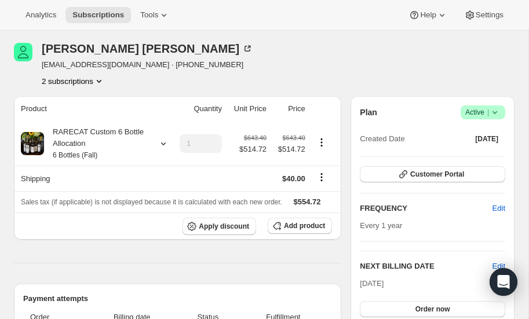
click at [100, 81] on icon "Product actions" at bounding box center [99, 81] width 12 height 12
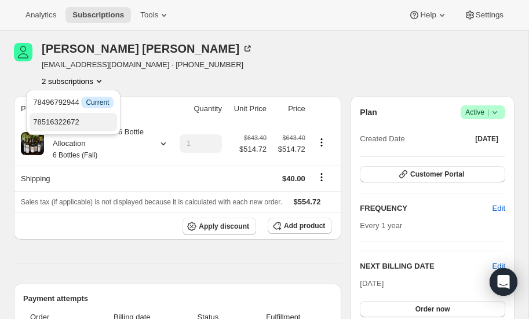
click at [70, 122] on span "78516322672" at bounding box center [56, 122] width 46 height 9
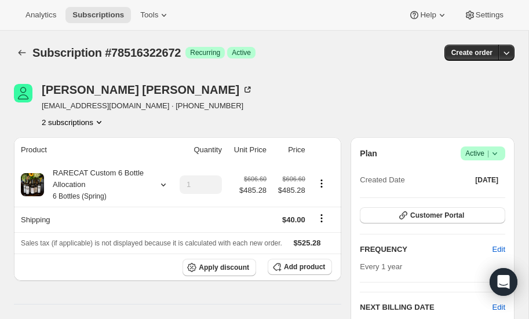
click at [101, 121] on icon "Product actions" at bounding box center [99, 122] width 5 height 3
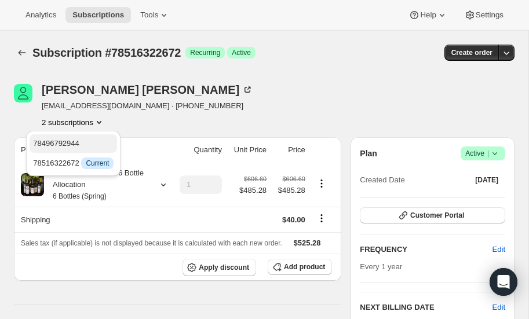
click at [75, 143] on span "78496792944" at bounding box center [56, 143] width 46 height 9
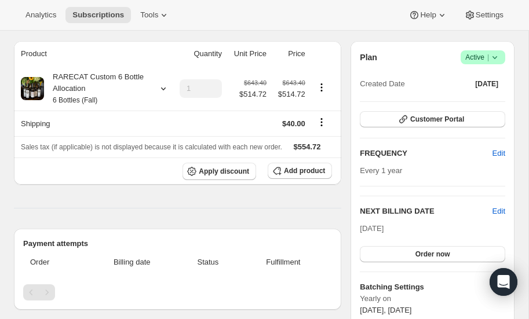
scroll to position [95, 0]
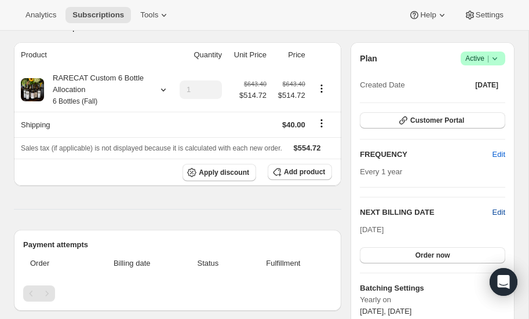
click at [499, 210] on span "Edit" at bounding box center [499, 213] width 13 height 12
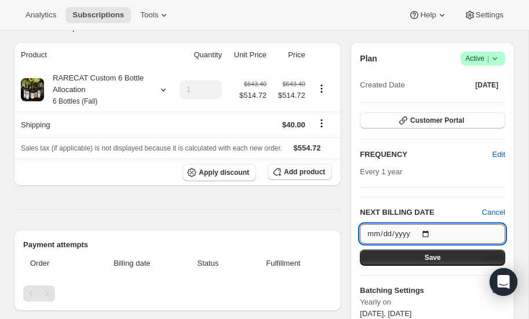
click at [425, 231] on input "2025-10-15" at bounding box center [432, 234] width 145 height 20
type input "[DATE]"
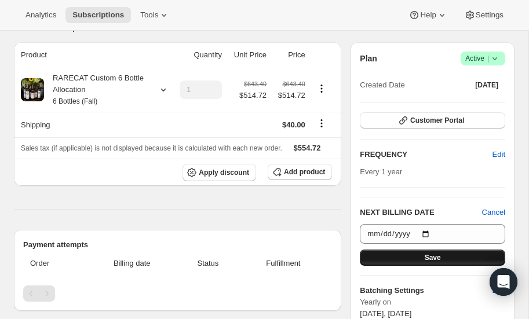
click at [428, 258] on span "Save" at bounding box center [433, 257] width 16 height 9
